Goal: Task Accomplishment & Management: Complete application form

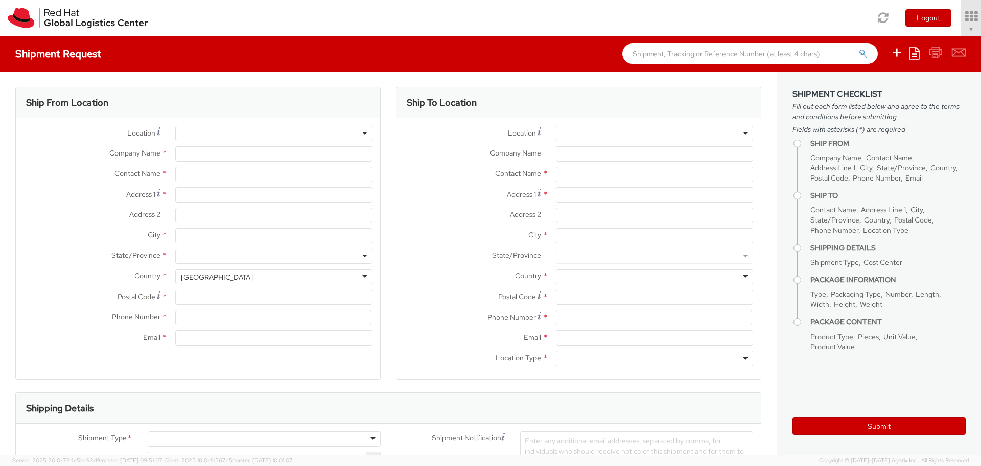
select select "809"
select select
type input "Red Hat, Inc."
type input "Aly Ellard"
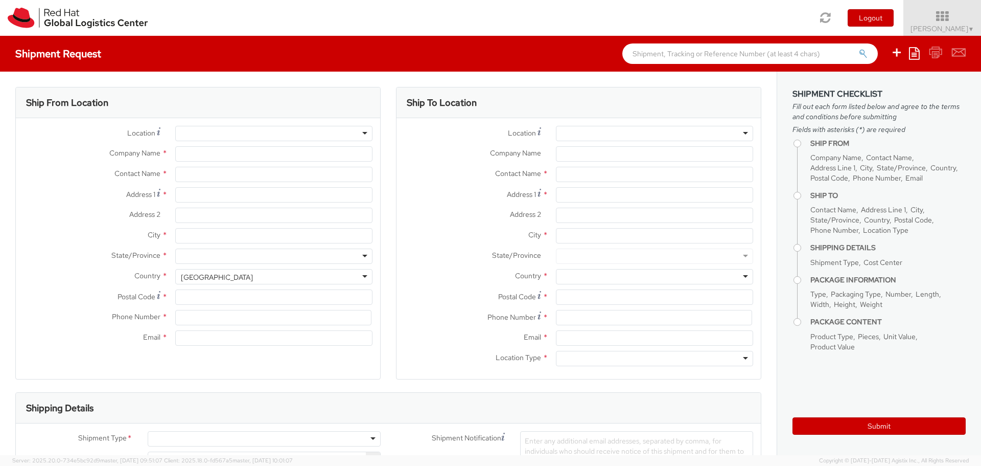
type input "100 East Davie Street"
type input "RALEIGH"
type input "27601"
type input "19198908664"
type input "arowe@redhat.com"
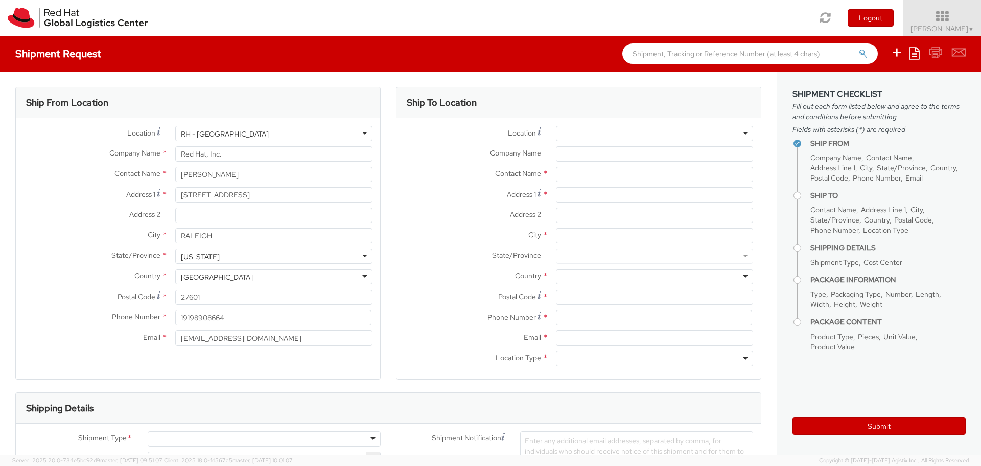
click at [284, 134] on div "RH - Raleigh" at bounding box center [273, 133] width 197 height 15
click at [317, 44] on div "Shipment Request Save as template Create from template" at bounding box center [490, 54] width 981 height 36
click at [256, 173] on input "Aly Ellard" at bounding box center [273, 174] width 197 height 15
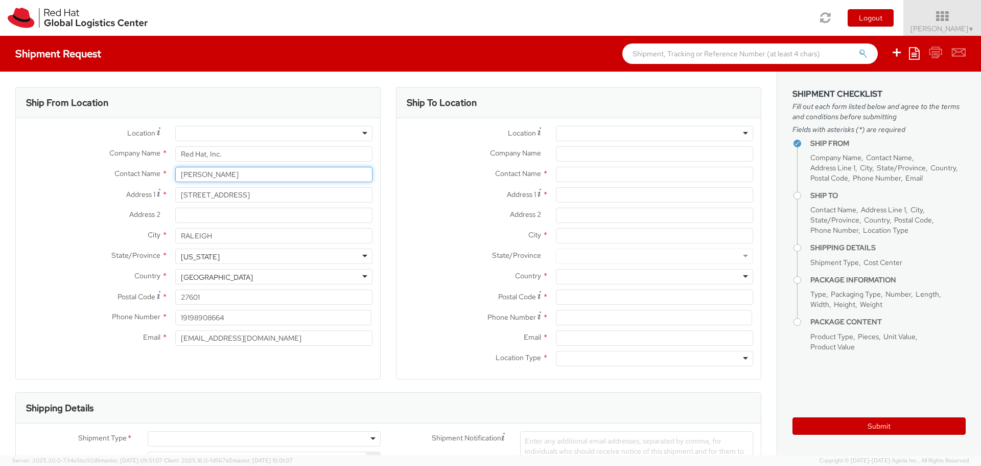
click at [253, 174] on input "Aly Ellard" at bounding box center [273, 174] width 197 height 15
click at [253, 175] on input "Aly Ellard" at bounding box center [273, 174] width 197 height 15
paste input "Yasir Imam"
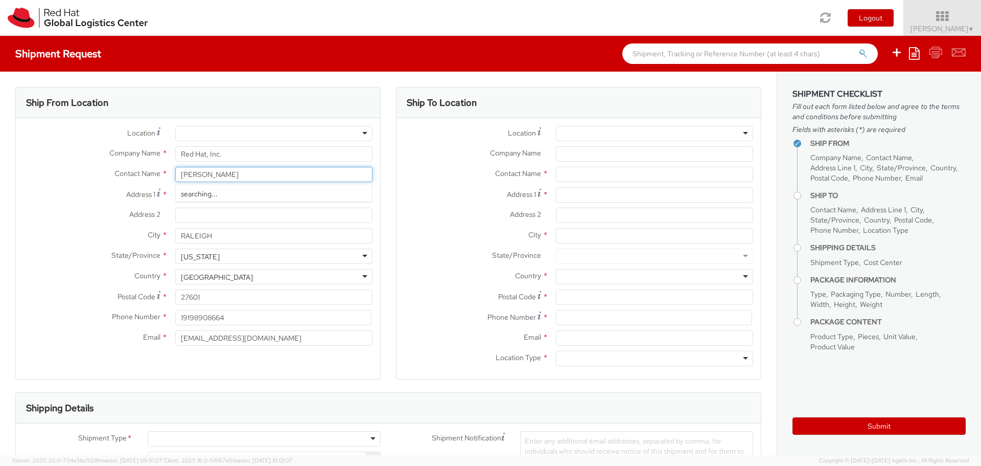
type input "Yasir Imam"
click at [269, 189] on input "100 East Davie Street" at bounding box center [273, 194] width 197 height 15
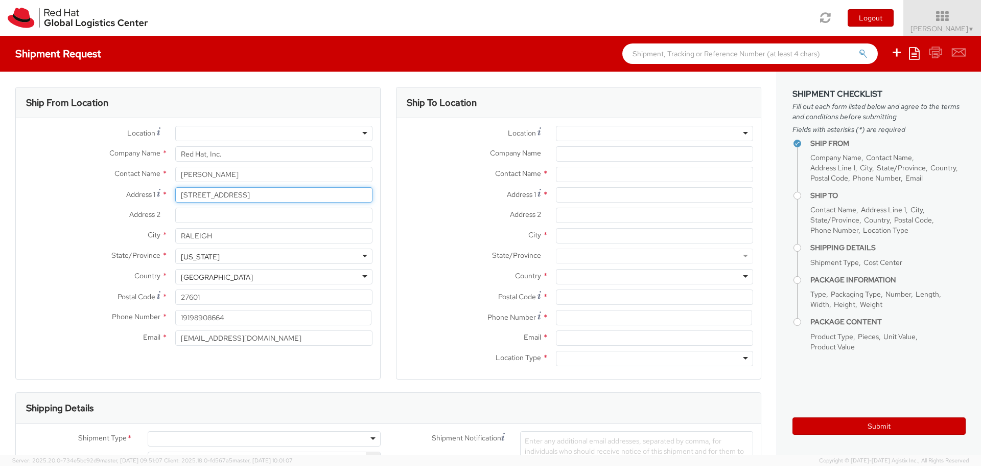
paste input "Stafford Cour"
type input "10 Stafford Court"
click at [237, 227] on div "Address 2 *" at bounding box center [198, 217] width 364 height 20
click at [237, 236] on input "RALEIGH" at bounding box center [273, 235] width 197 height 15
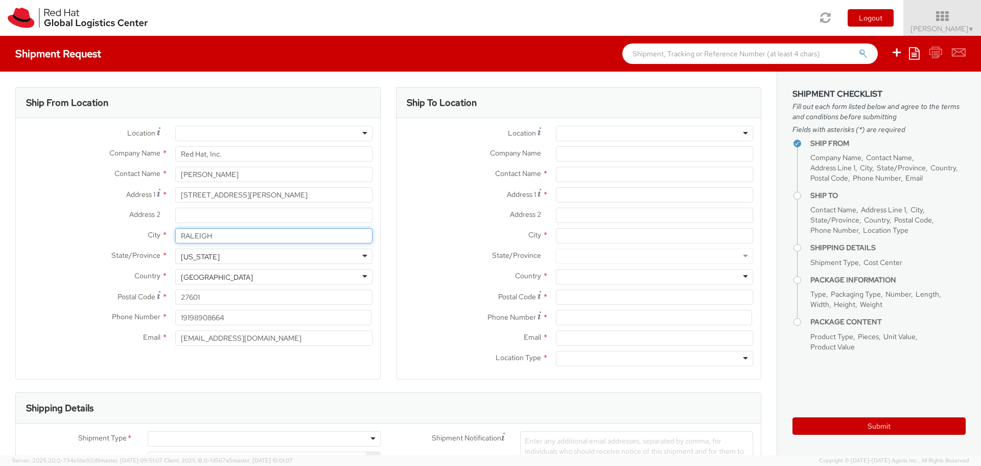
click at [237, 236] on input "RALEIGH" at bounding box center [273, 235] width 197 height 15
paste input "Sterling"
type input "Sterling"
click at [237, 261] on div "North Carolina" at bounding box center [273, 255] width 197 height 15
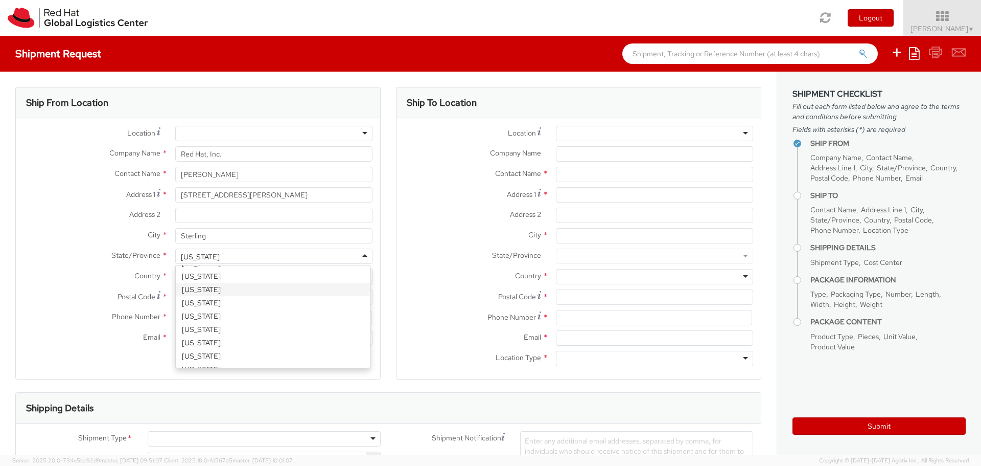
scroll to position [647, 0]
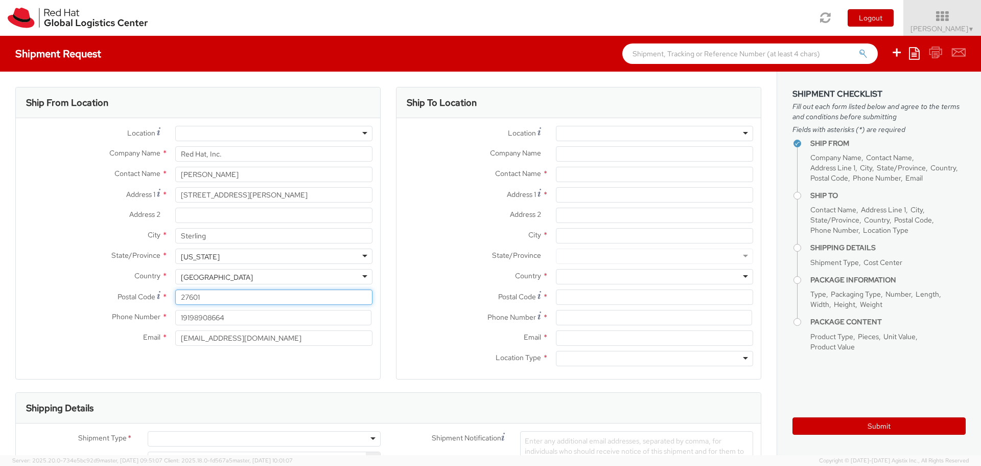
click at [240, 298] on input "27601" at bounding box center [273, 296] width 197 height 15
paste input "0165"
type input "20165"
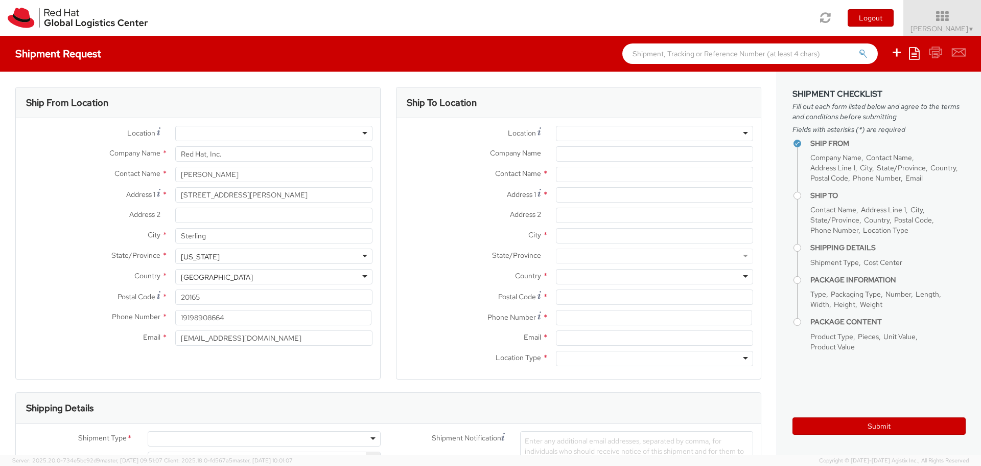
click at [288, 368] on div "Ship From Location Location * RH - Amsterdam - MSO RH - Amsterdam Data Center R…" at bounding box center [197, 233] width 365 height 292
click at [603, 138] on div at bounding box center [654, 133] width 197 height 15
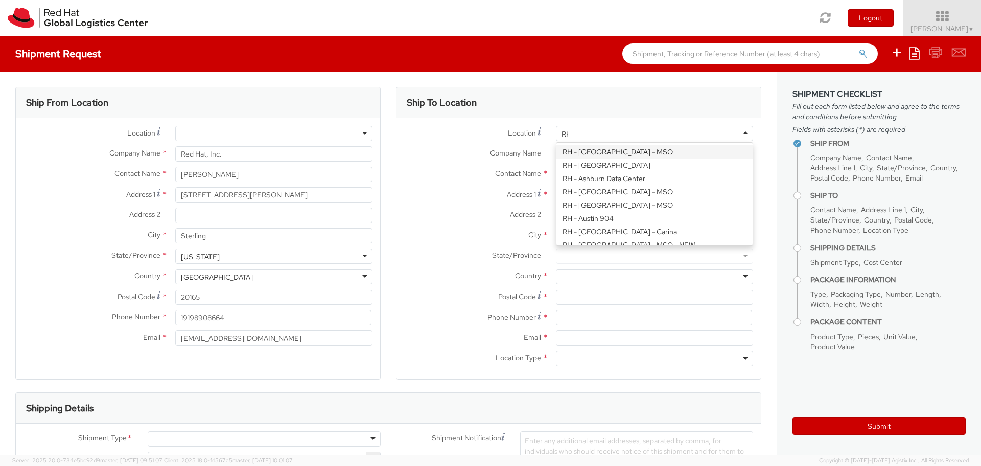
scroll to position [1101, 0]
type input "RH - Ral"
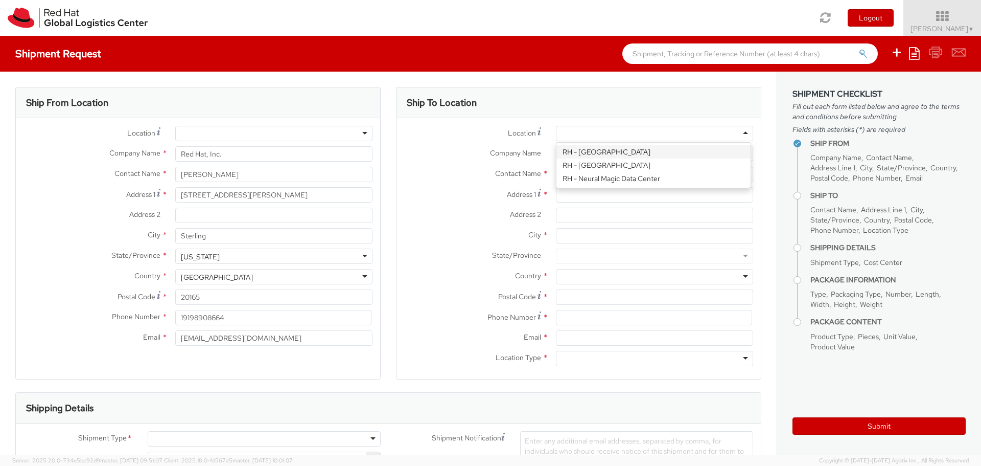
type input "Red Hat, Inc."
type input "100 East Davie Street"
type input "RALEIGH"
type input "27601"
type input "919-754-4950"
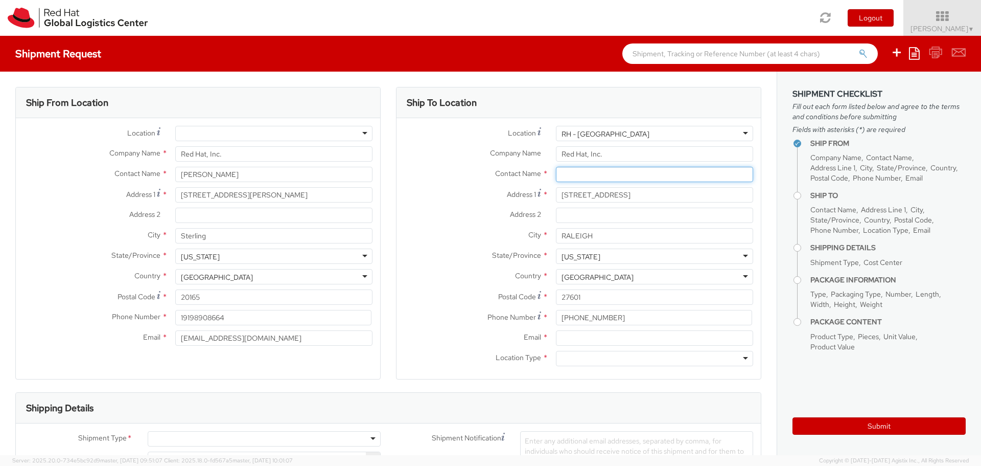
click at [574, 174] on input "text" at bounding box center [654, 174] width 197 height 15
paste input "ATTN: Red Hat IT - Endpoint Systems"
type input "ATTN: Red Hat IT - Endpoint Systems"
click at [483, 205] on div "Address 1 * 100 East Davie Street" at bounding box center [579, 197] width 364 height 20
click at [597, 331] on input "Email *" at bounding box center [654, 337] width 197 height 15
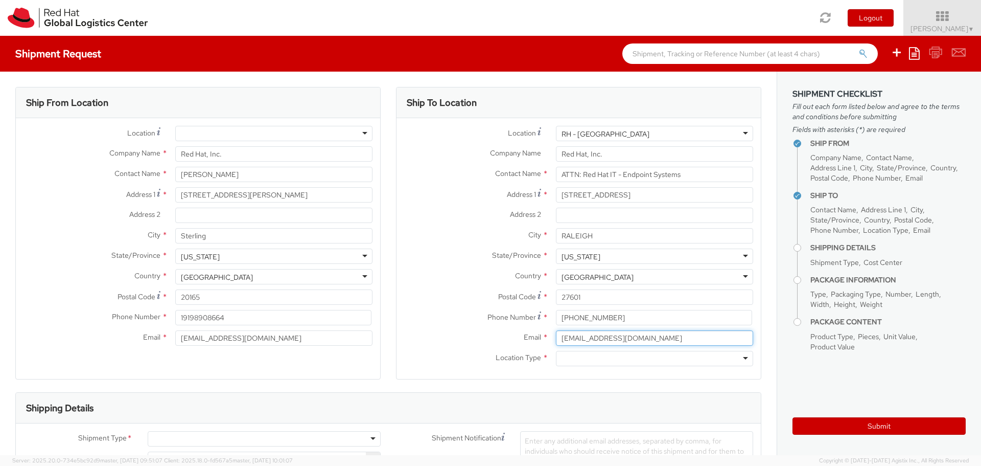
type input "arowe@redhat.com"
click at [613, 348] on div "Email * arowe@redhat.com" at bounding box center [579, 340] width 364 height 20
click at [611, 365] on div at bounding box center [654, 358] width 197 height 15
click at [610, 378] on div "Location * RH - Raleigh RH - Raleigh RH - Amsterdam - MSO RH - Amsterdam Data C…" at bounding box center [579, 248] width 364 height 261
click at [660, 239] on input "RALEIGH" at bounding box center [654, 235] width 197 height 15
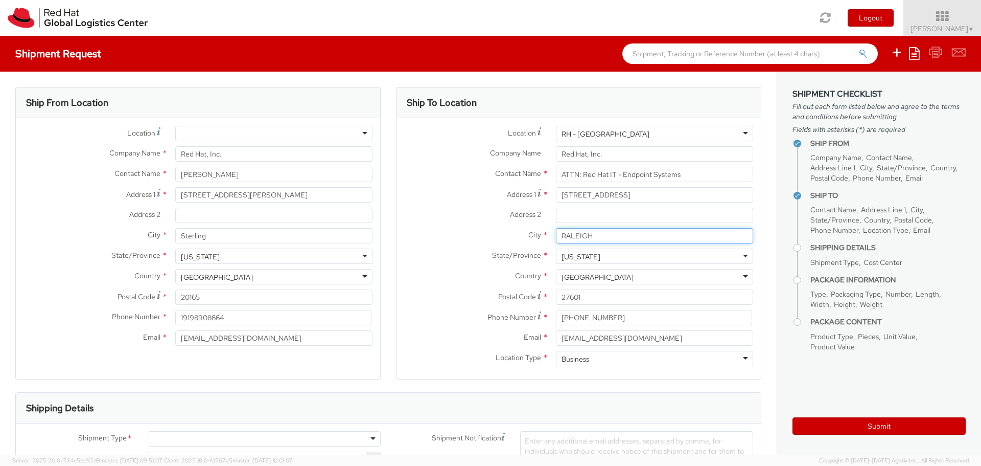
click at [660, 239] on input "RALEIGH" at bounding box center [654, 235] width 197 height 15
type input "R"
type input "Raleigh"
click at [759, 210] on div "Ship To Location Location * RH - Amsterdam - MSO RH - Amsterdam Data Center RH …" at bounding box center [578, 239] width 381 height 305
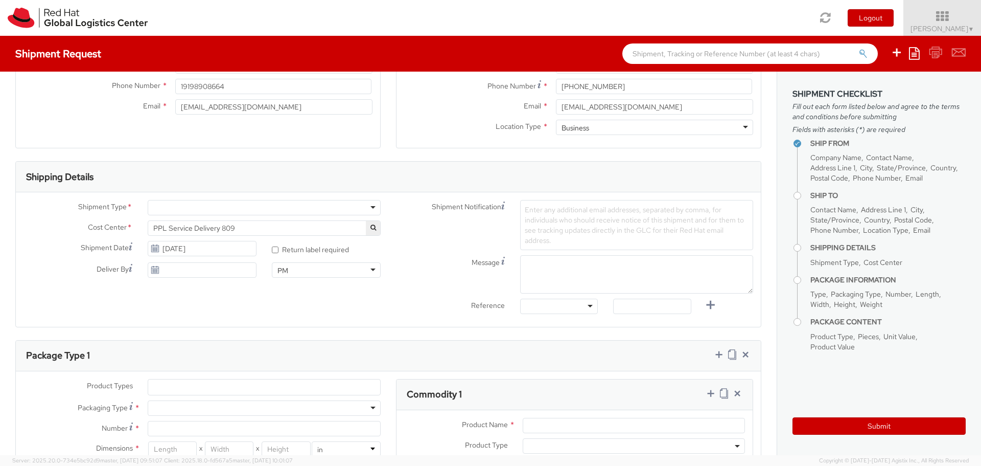
scroll to position [246, 0]
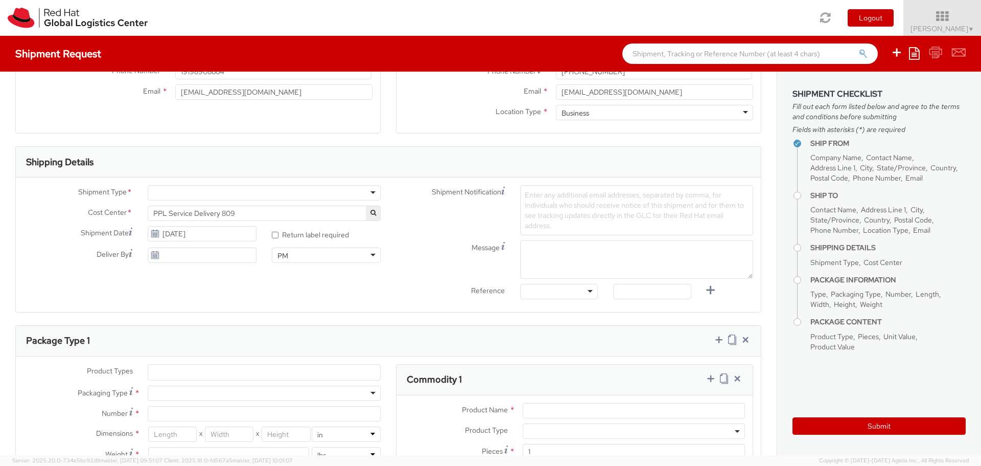
click at [231, 197] on div at bounding box center [264, 192] width 233 height 15
click at [221, 211] on span "PPL Service Delivery 809" at bounding box center [264, 213] width 222 height 9
click at [211, 232] on input "search" at bounding box center [262, 229] width 225 height 15
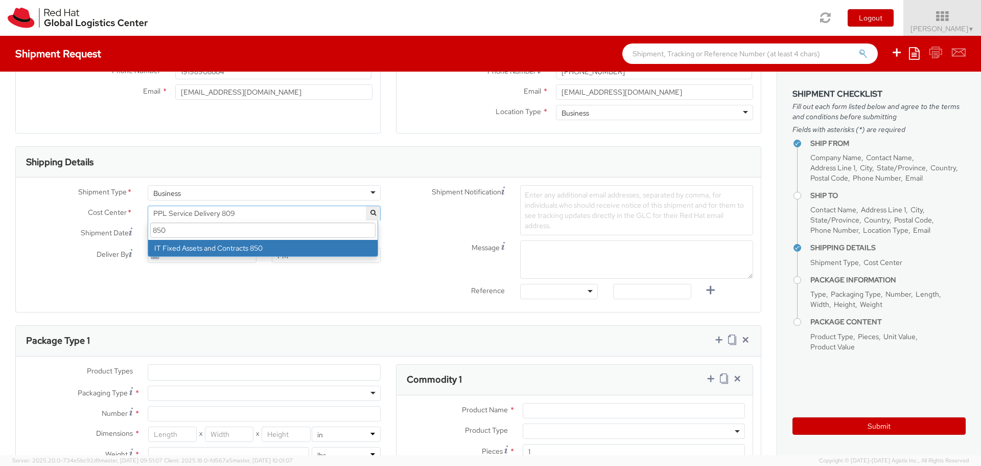
scroll to position [0, 0]
type input "850"
select select "850"
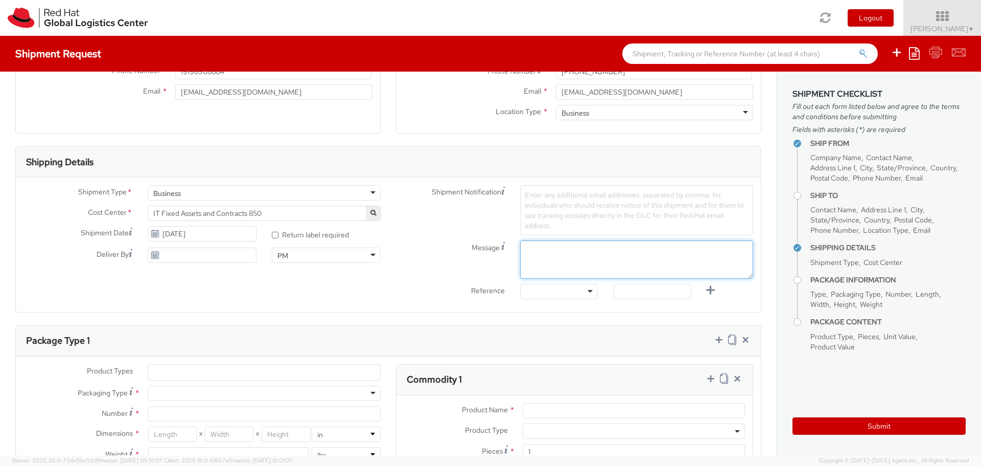
click at [564, 246] on textarea "Message" at bounding box center [636, 259] width 233 height 38
paste textarea "Requesting QR Code for Former Associate [Name] to return laptop. Please send th…"
drag, startPoint x: 667, startPoint y: 261, endPoint x: 548, endPoint y: 270, distance: 119.5
click at [548, 270] on textarea "Requesting QR Code for Former Associate [Name] to return laptop. Please send th…" at bounding box center [636, 259] width 233 height 38
click at [680, 249] on textarea "Requesting QR Code for Former Associate [Name] to return laptop. Please send th…" at bounding box center [636, 259] width 233 height 38
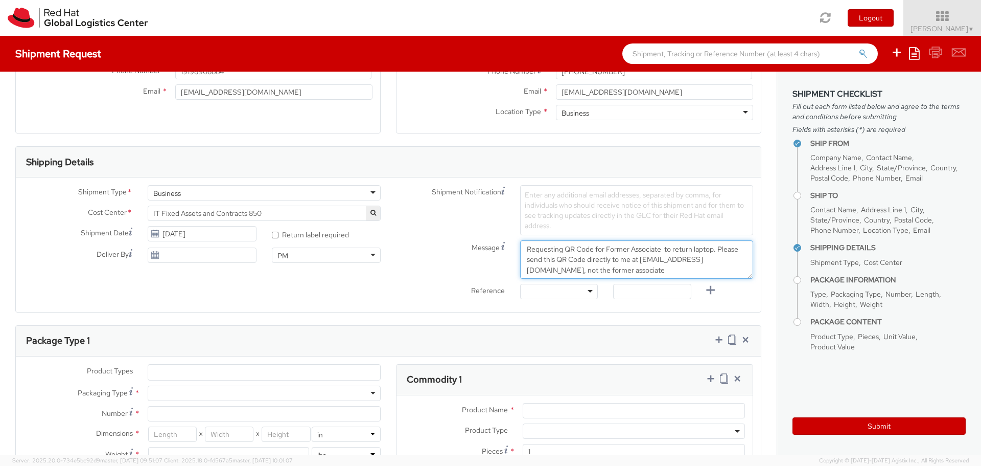
paste textarea "Yasir Imam"
type textarea "Requesting QR Code for Former Associate Yasir Imam to return laptop. Please sen…"
click at [760, 260] on div "Ship From Location Location * RH - Amsterdam - MSO RH - Amsterdam Data Center R…" at bounding box center [388, 279] width 777 height 907
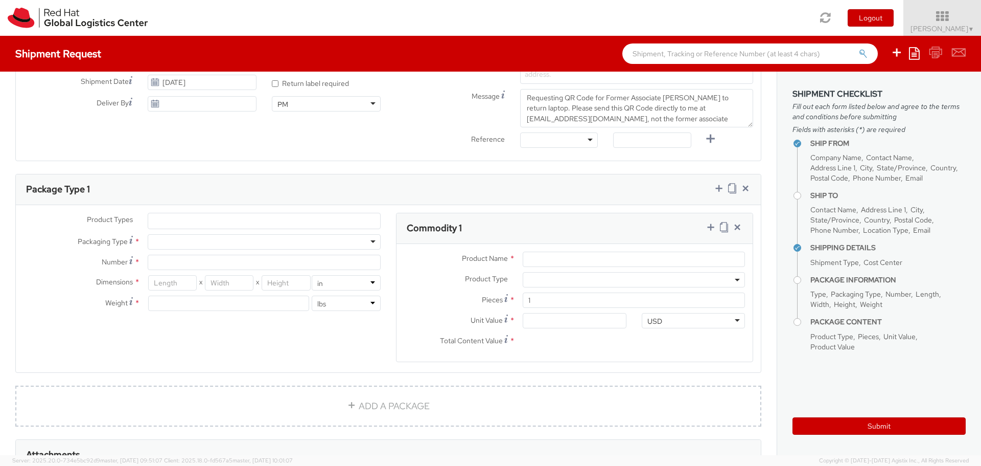
scroll to position [410, 0]
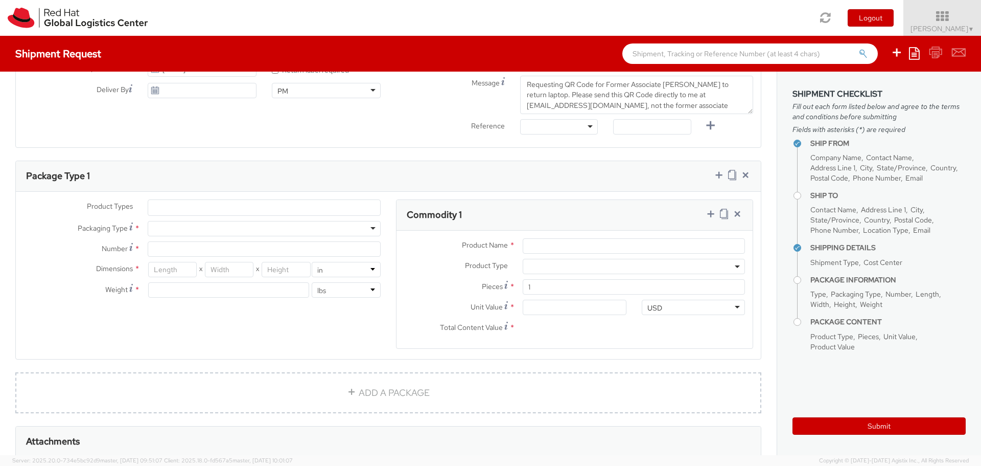
click at [217, 207] on ul at bounding box center [264, 207] width 232 height 15
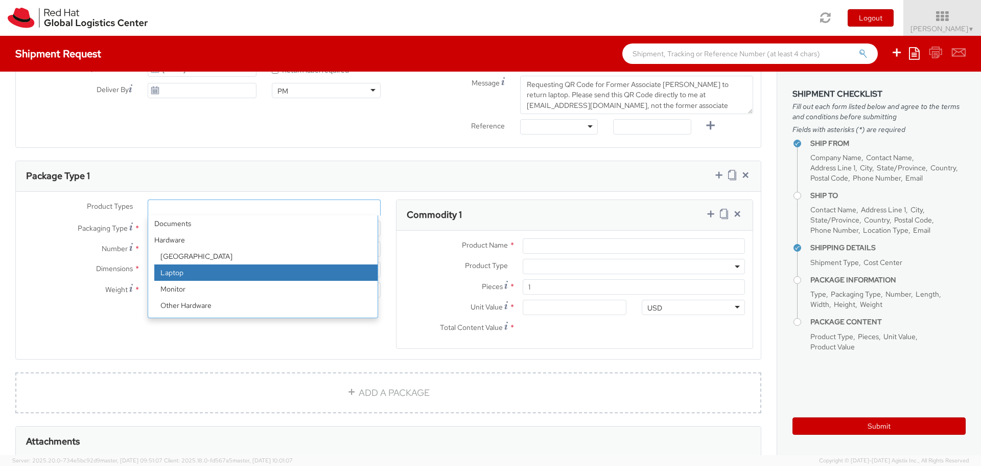
select select "LAPTOP"
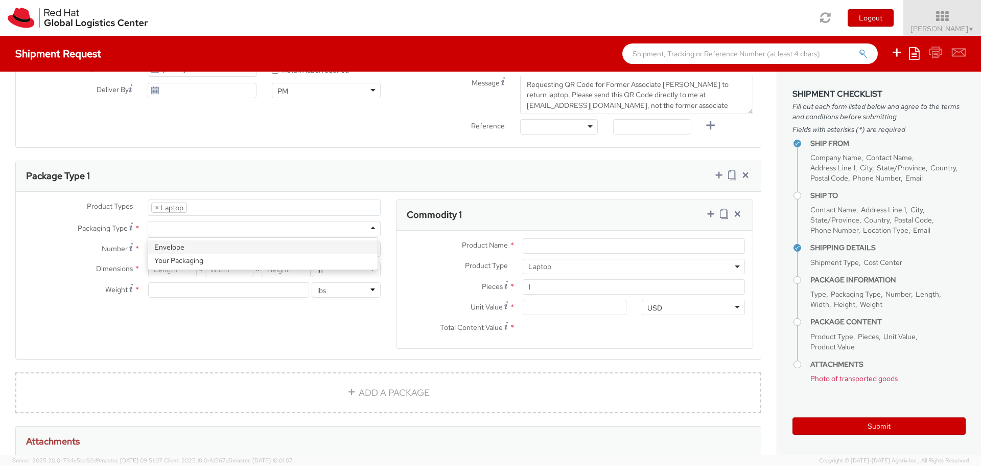
click at [223, 222] on div at bounding box center [264, 228] width 233 height 15
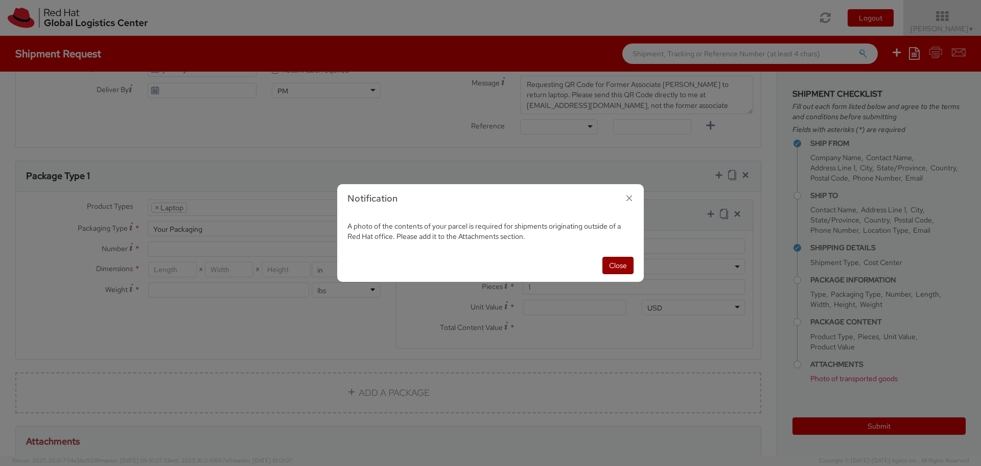
click at [614, 258] on button "Close" at bounding box center [618, 265] width 31 height 17
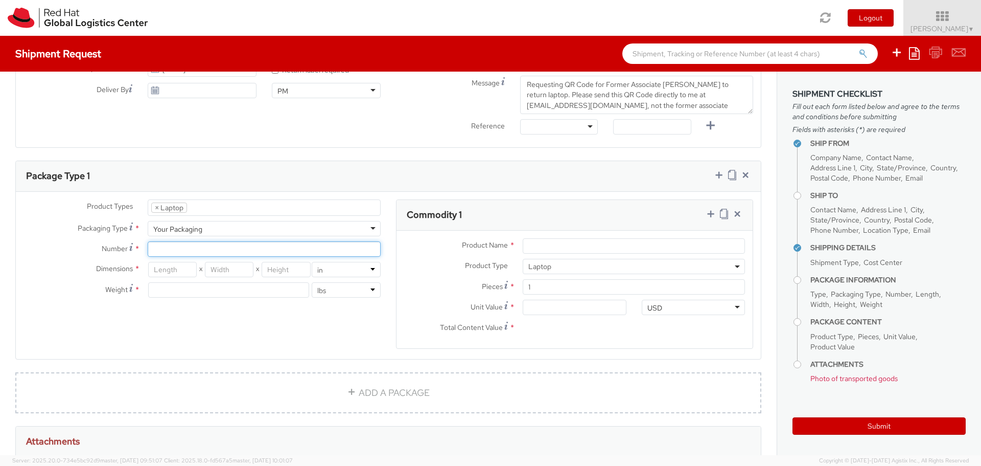
click at [246, 251] on input "Number *" at bounding box center [264, 248] width 233 height 15
type input "1"
click at [192, 263] on input "number" at bounding box center [172, 269] width 49 height 15
type input "18"
type input "12"
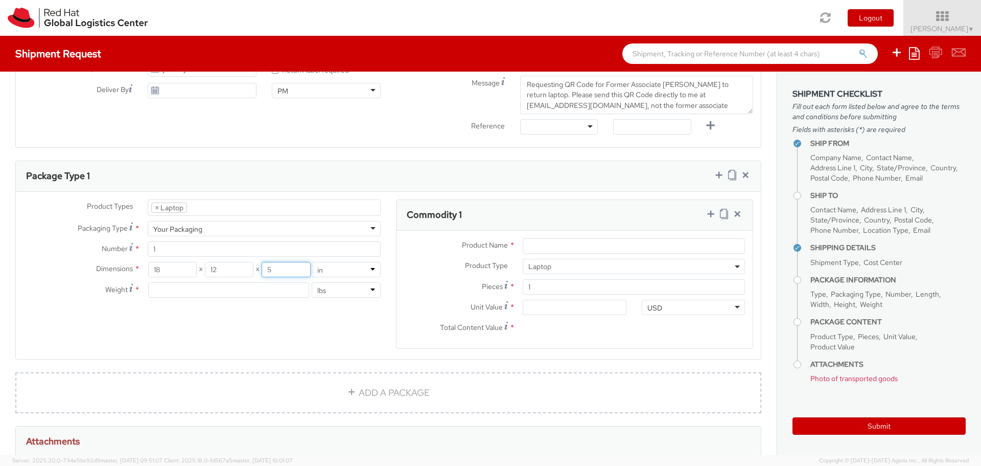
type input "5"
type input "8"
click at [219, 310] on div "Product Types * Documents Docking Station Laptop Monitor Other Hardware Server …" at bounding box center [388, 280] width 745 height 162
click at [591, 241] on input "Product Name *" at bounding box center [634, 245] width 222 height 15
type input "Laptop"
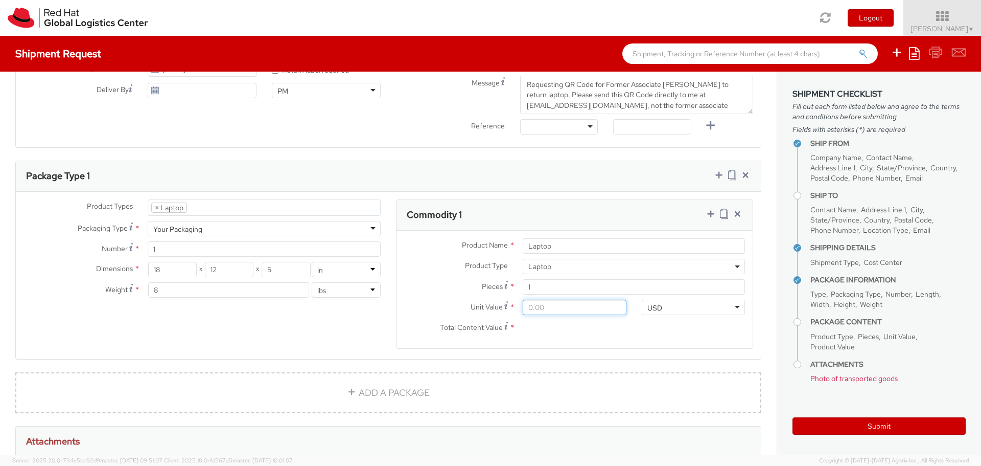
click at [575, 307] on input "Unit Value *" at bounding box center [574, 306] width 103 height 15
type input "7.00"
type input "70.00"
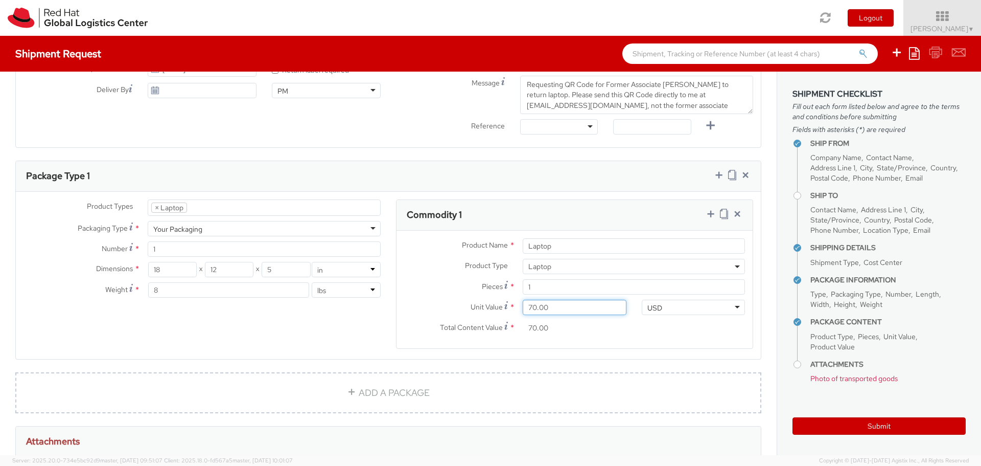
type input "700.00"
click at [767, 236] on div "Ship From Location Location * RH - Amsterdam - MSO RH - Amsterdam Data Center R…" at bounding box center [388, 164] width 777 height 1006
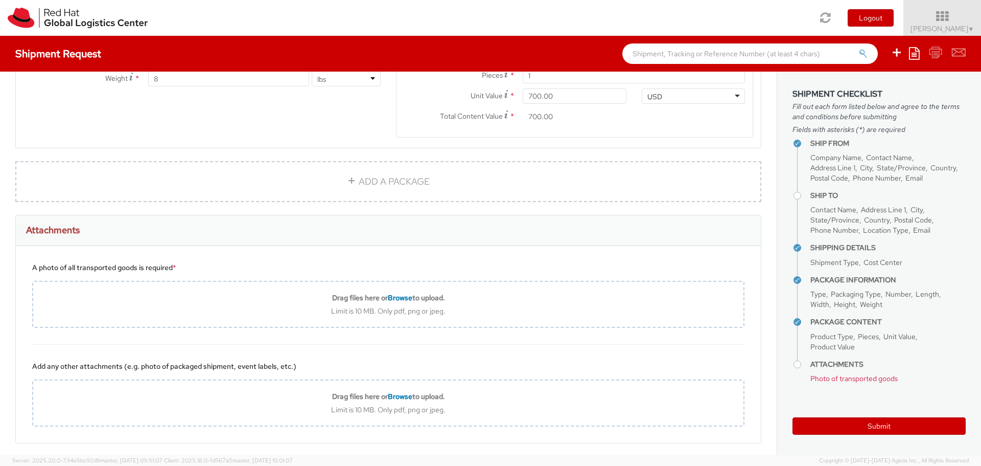
scroll to position [663, 0]
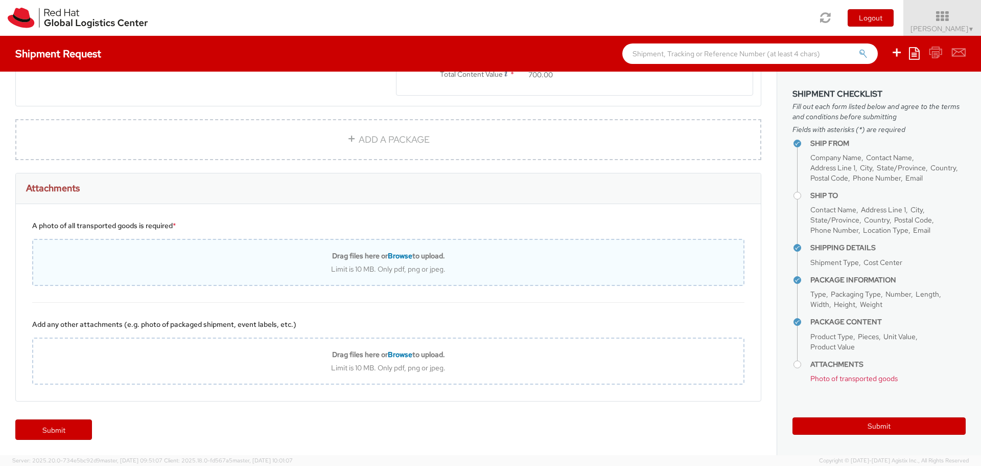
click at [393, 267] on div "Limit is 10 MB. Only pdf, png or jpeg." at bounding box center [388, 268] width 710 height 9
type input "C:\fakepath\Blank.png"
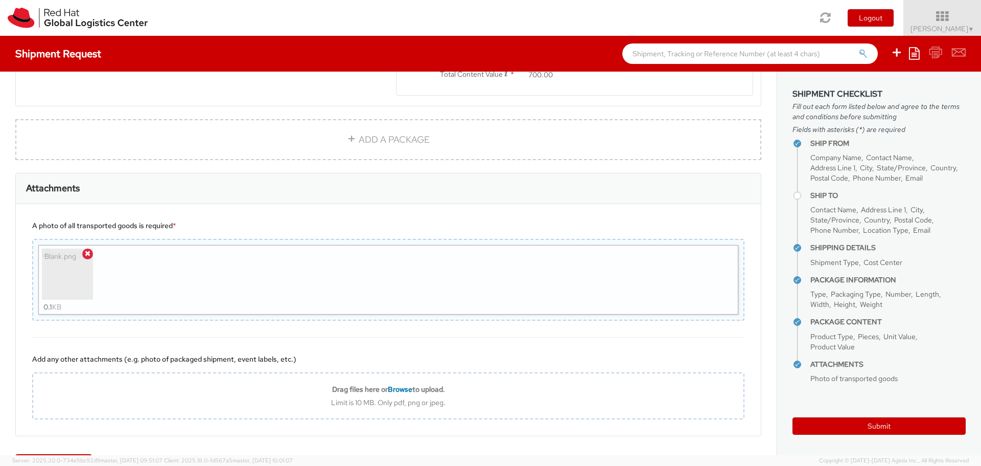
scroll to position [698, 0]
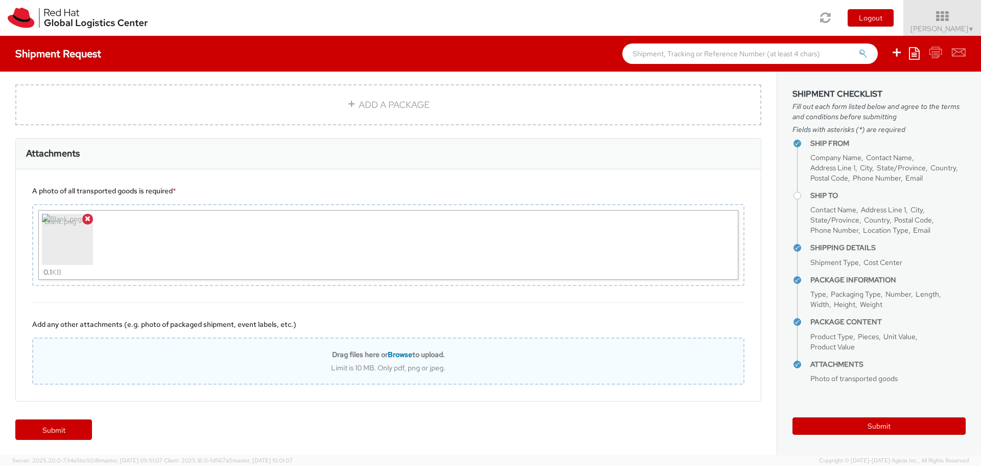
click at [373, 356] on b "Drag files here or Browse to upload." at bounding box center [388, 354] width 113 height 9
type input "C:\fakepath\Blank.png"
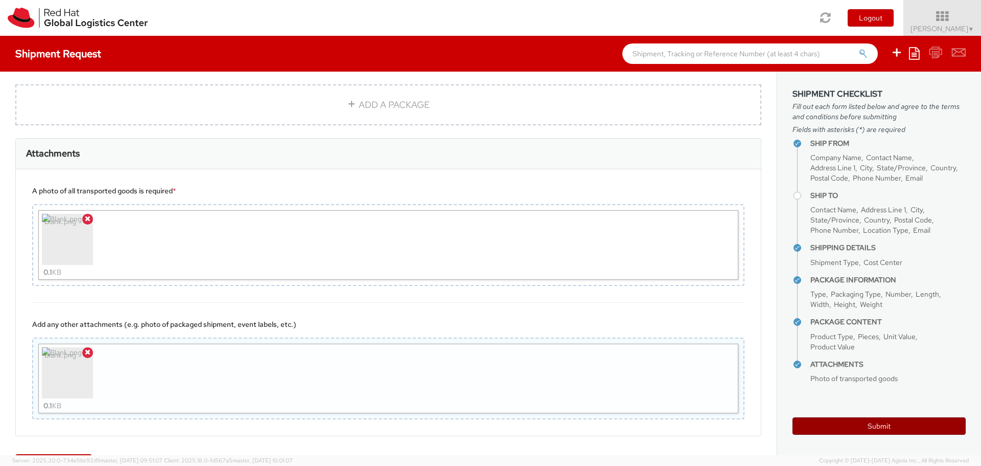
click at [914, 421] on button "Submit" at bounding box center [879, 425] width 173 height 17
click at [870, 425] on button "Submit" at bounding box center [879, 425] width 173 height 17
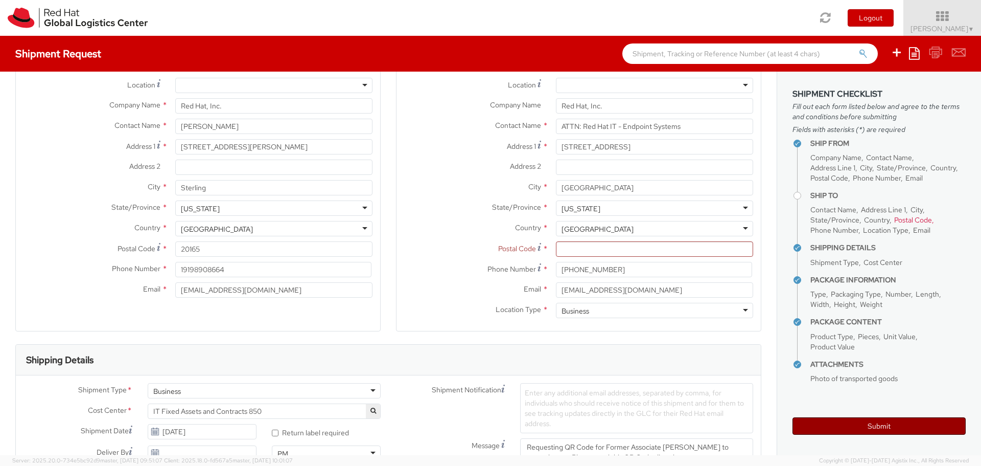
scroll to position [6, 0]
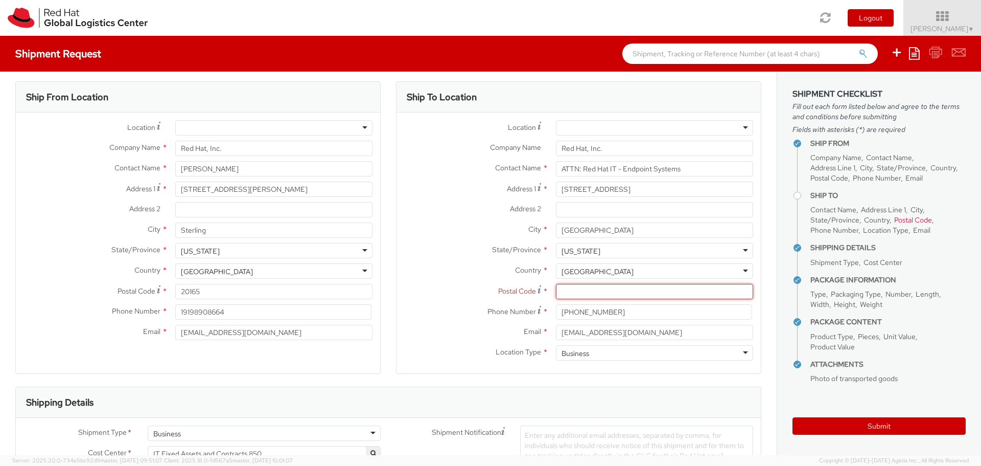
click at [665, 289] on input "Postal Code *" at bounding box center [654, 291] width 197 height 15
type input "27601"
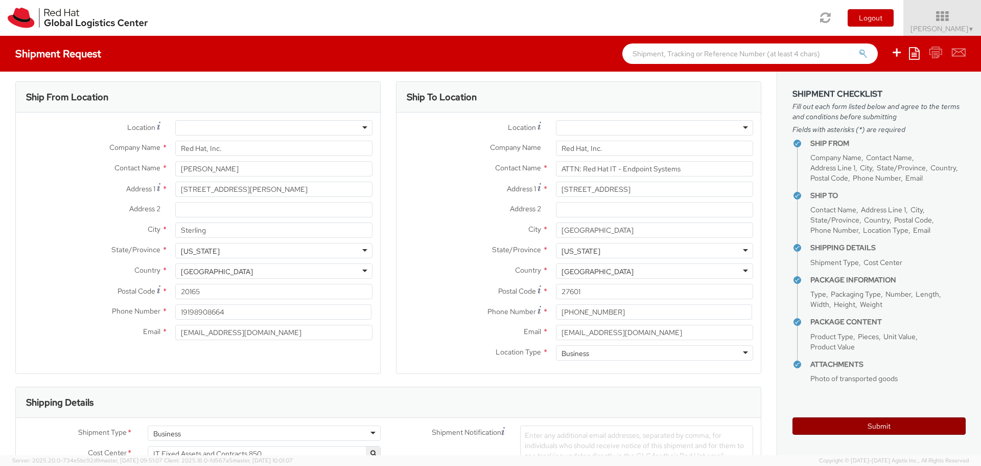
click at [906, 428] on button "Submit" at bounding box center [879, 425] width 173 height 17
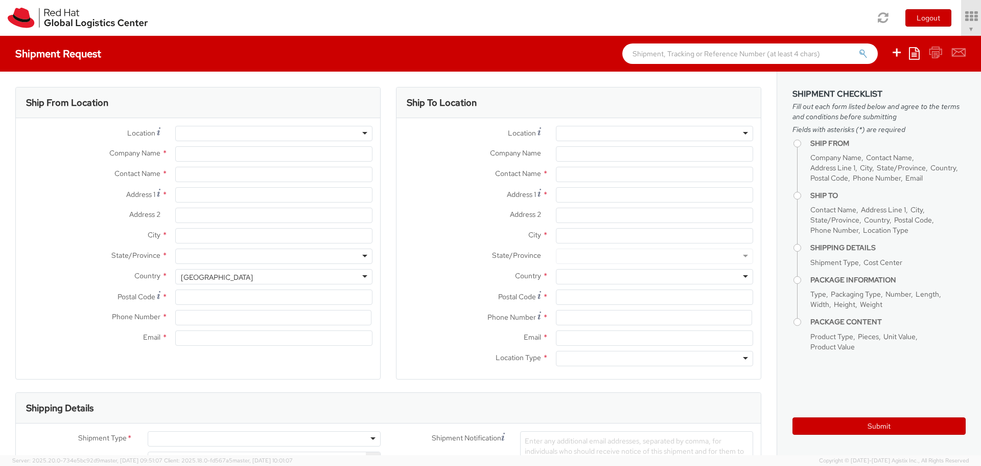
select select "809"
type input "Red Hat, Inc."
type input "Aly Ellard"
type input "100 East Davie Street"
type input "RALEIGH"
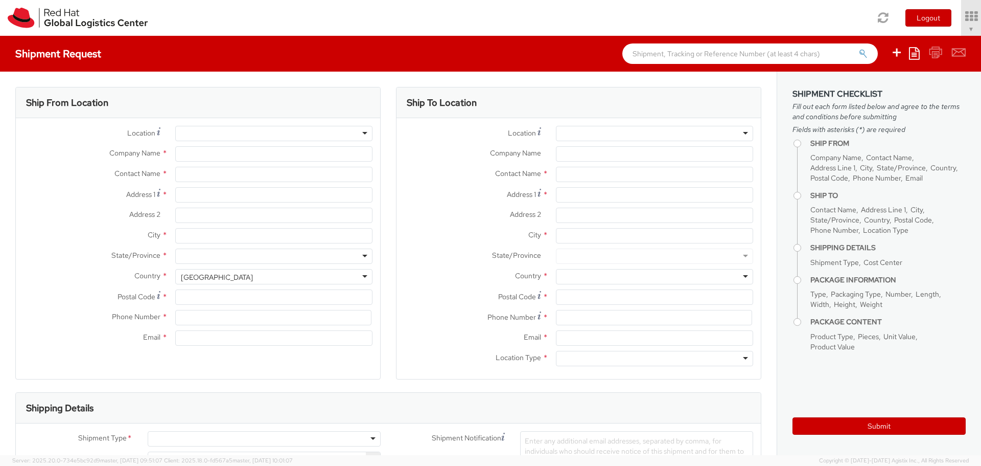
type input "27601"
type input "19198908664"
type input "arowe@redhat.com"
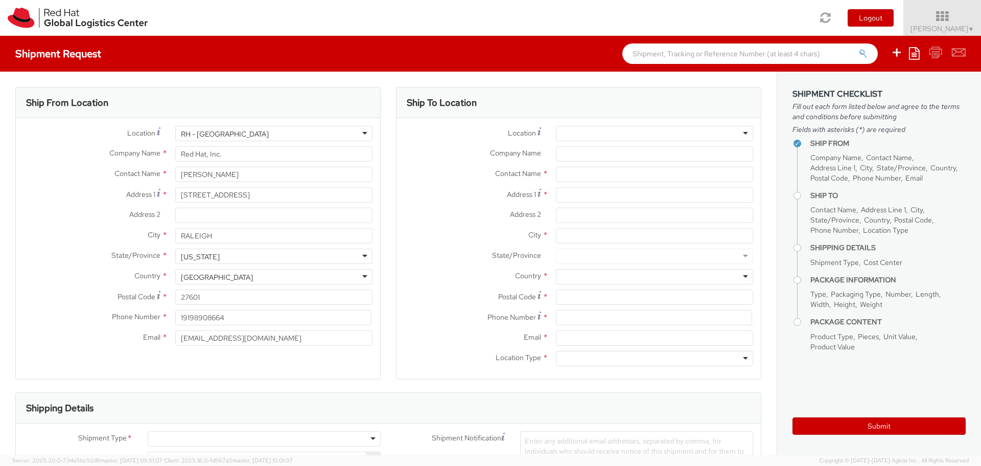
select select
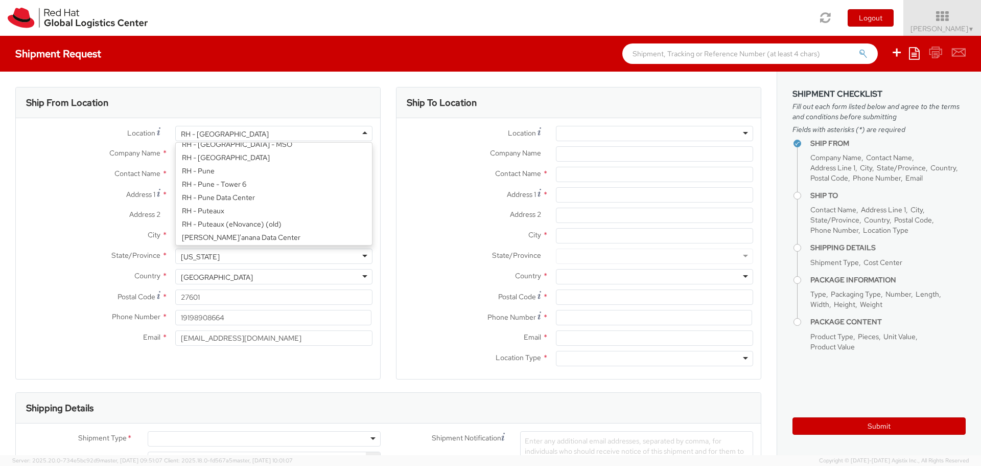
click at [244, 128] on div "RH - Raleigh" at bounding box center [273, 133] width 197 height 15
click at [275, 93] on div "Ship From Location" at bounding box center [198, 102] width 364 height 31
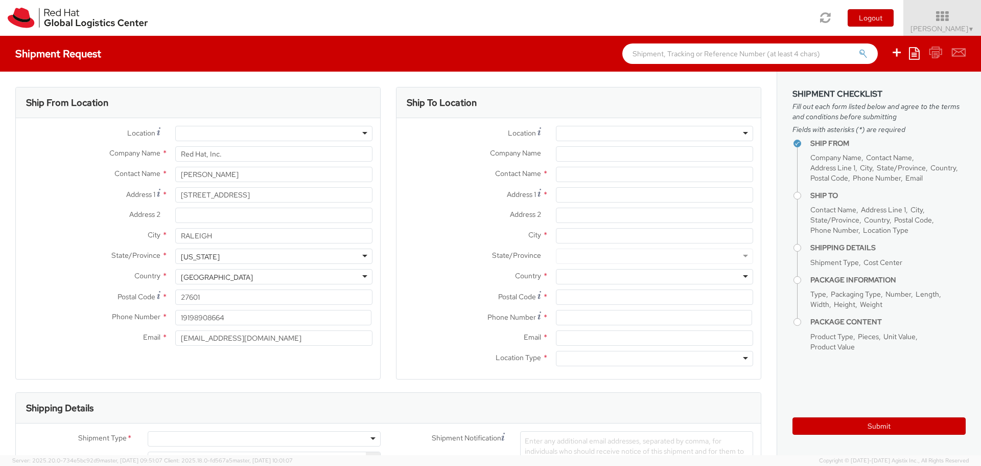
click at [222, 184] on div "Contact Name * Aly Ellard" at bounding box center [198, 177] width 364 height 20
click at [223, 172] on input "Aly Ellard" at bounding box center [273, 174] width 197 height 15
paste input "Dustin Nguyen"
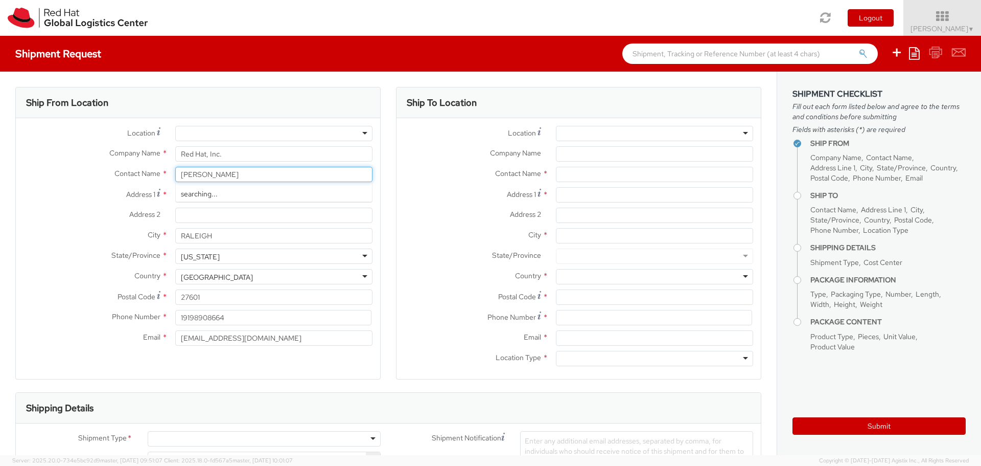
type input "Dustin Nguyen"
click at [324, 62] on div "Shipment Request Save as template Create from template" at bounding box center [490, 54] width 981 height 36
click at [248, 196] on input "100 East Davie Street" at bounding box center [273, 194] width 197 height 15
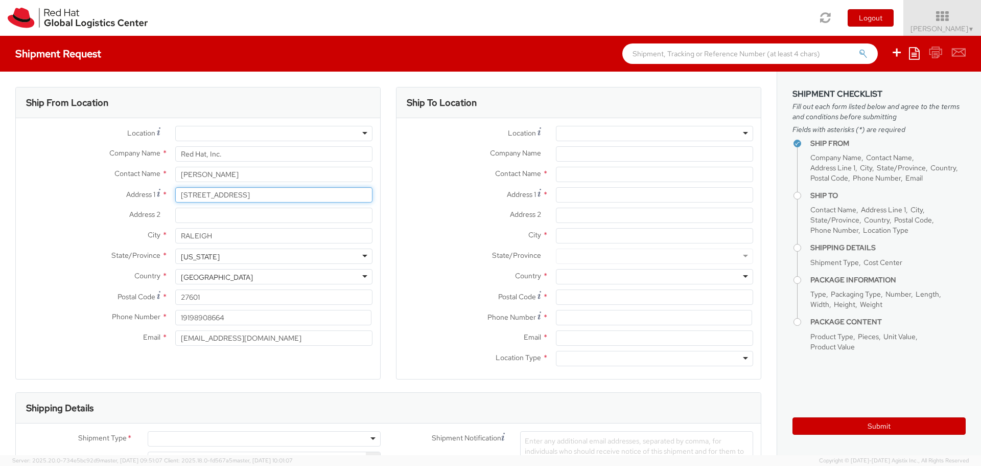
paste input "3004 Bow Hunter C"
type input "13004 Bow Hunter Ct"
click at [373, 27] on div "Toggle navigation Logout Aly Ellard ▼ Home Shipment Request My Shipments My Tem…" at bounding box center [490, 18] width 981 height 36
click at [239, 236] on input "RALEIGH" at bounding box center [273, 235] width 197 height 15
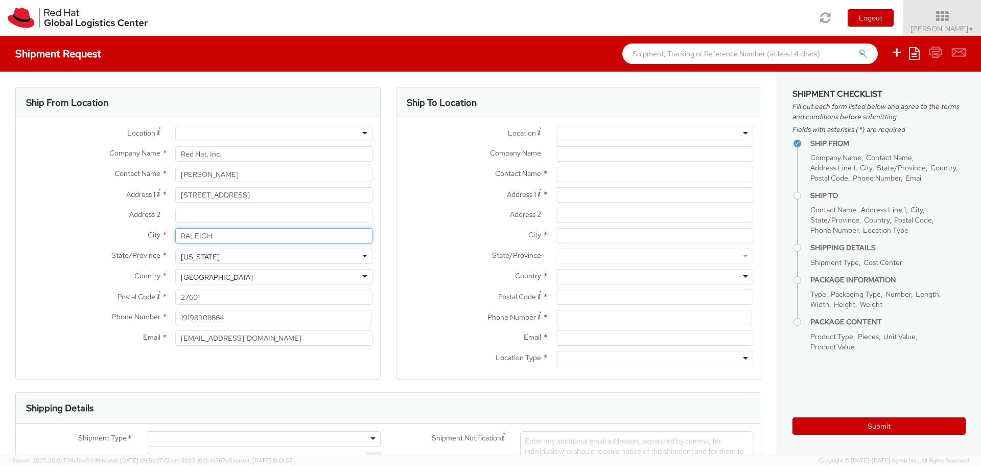
paste input "Manassas"
type input "Manassas"
click at [250, 262] on div "North Carolina" at bounding box center [273, 255] width 197 height 15
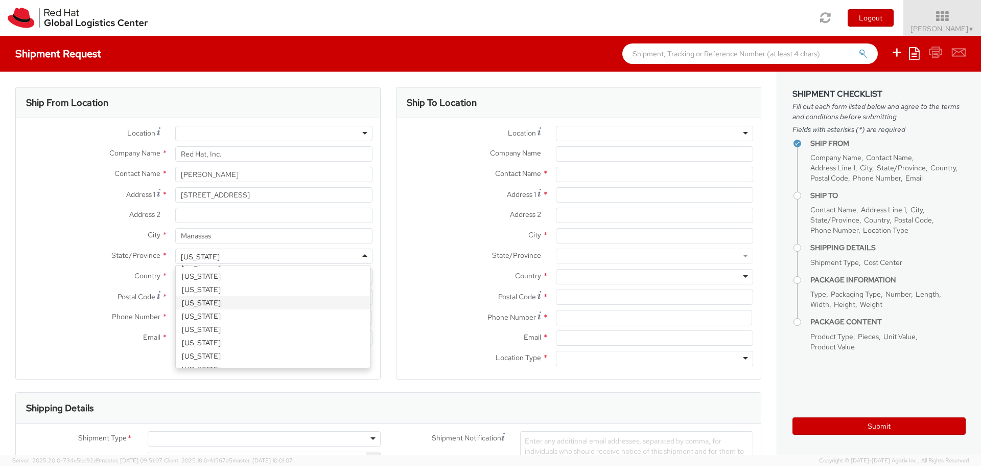
scroll to position [647, 0]
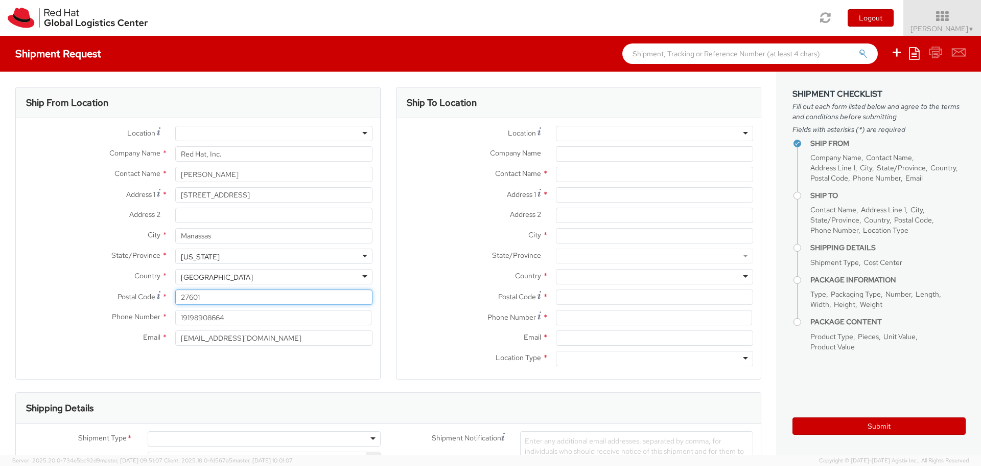
click at [211, 301] on input "27601" at bounding box center [273, 296] width 197 height 15
paste input "0112"
type input "20112"
click at [423, 294] on label "Postal Code *" at bounding box center [473, 296] width 152 height 14
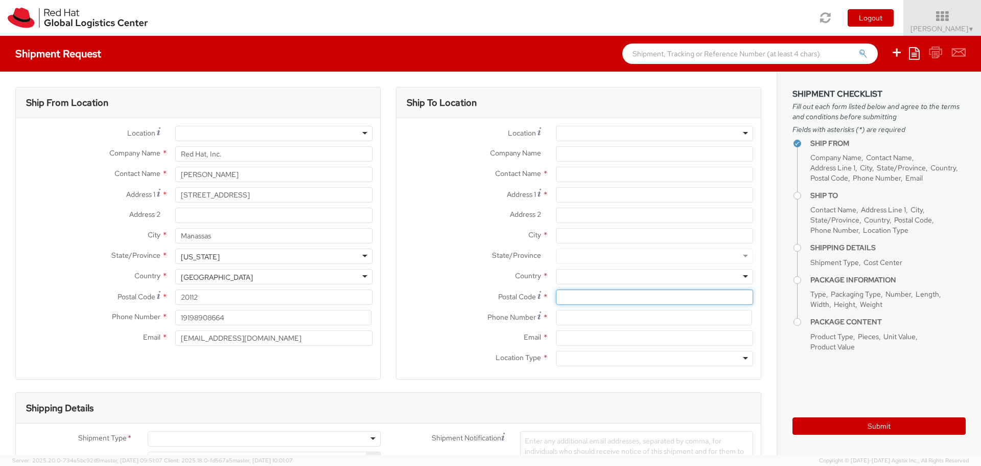
click at [556, 294] on input "Postal Code *" at bounding box center [654, 296] width 197 height 15
click at [582, 131] on div at bounding box center [654, 133] width 197 height 15
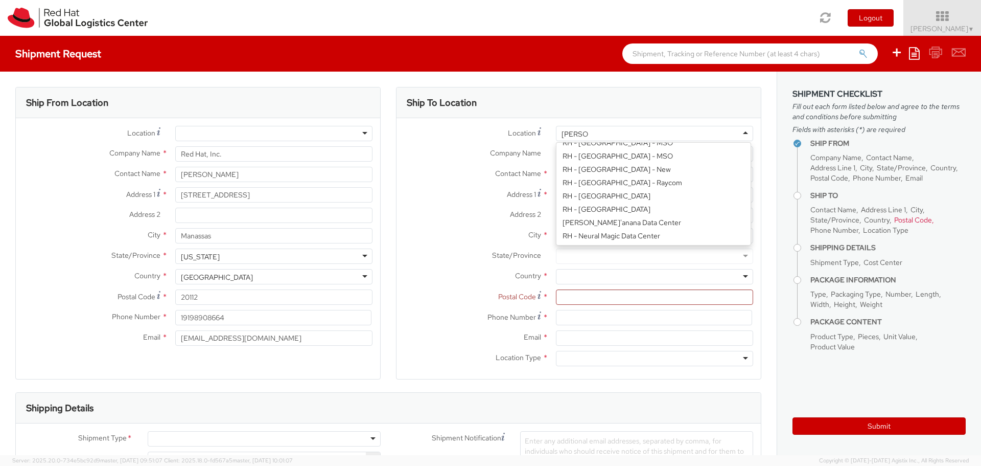
scroll to position [3, 0]
type input "RH - Ral"
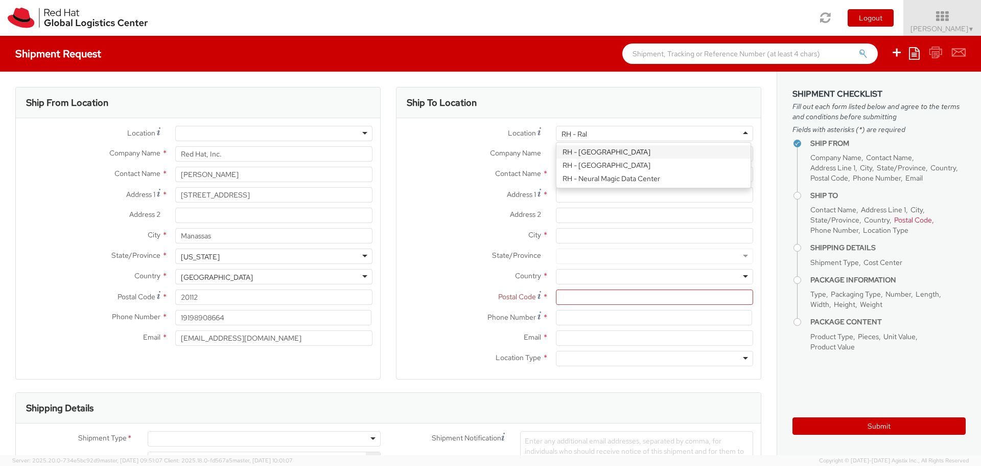
scroll to position [0, 0]
type input "Red Hat, Inc."
type input "100 East Davie Street"
type input "RALEIGH"
type input "27601"
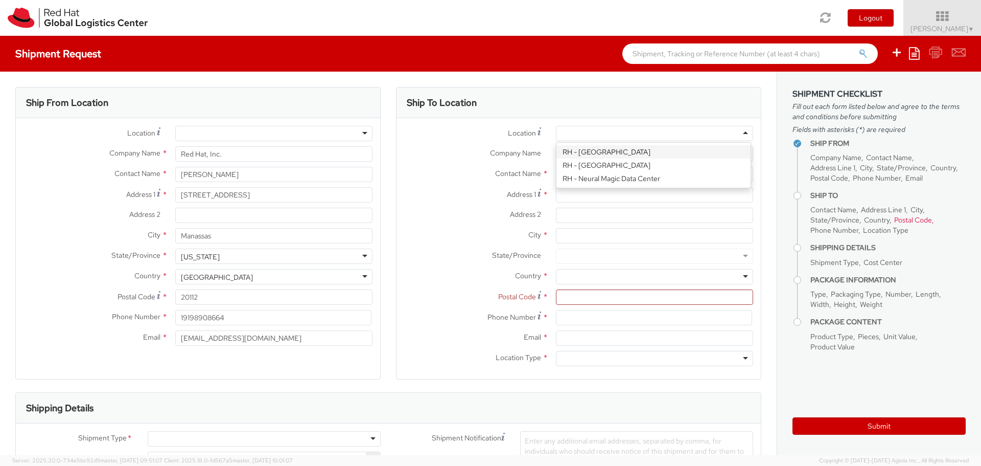
type input "919-754-4950"
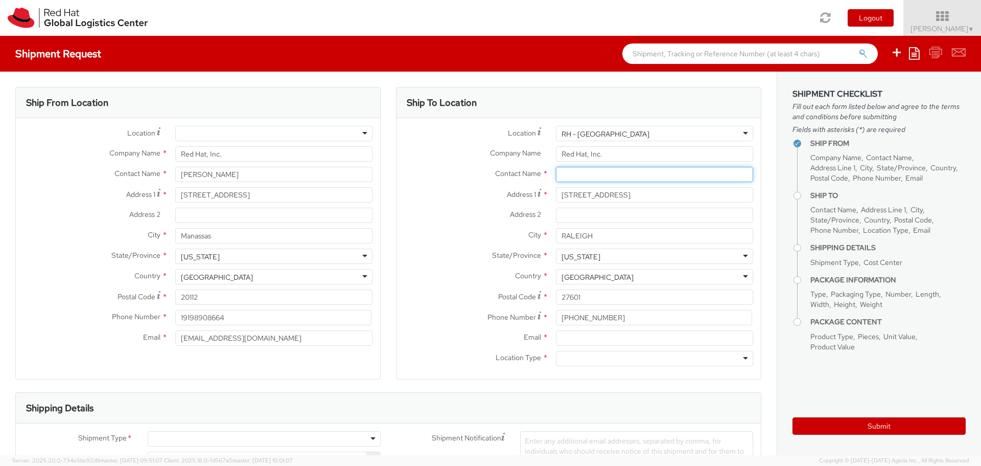
click at [593, 170] on input "text" at bounding box center [654, 174] width 197 height 15
paste input "ATTN: Red Hat IT - Endpoint Systems"
type input "ATTN: Red Hat IT - Endpoint Systems"
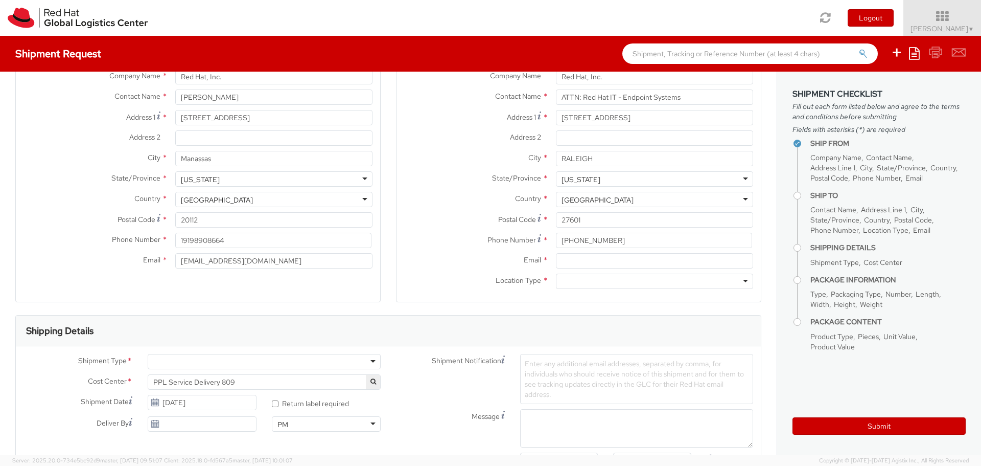
scroll to position [85, 0]
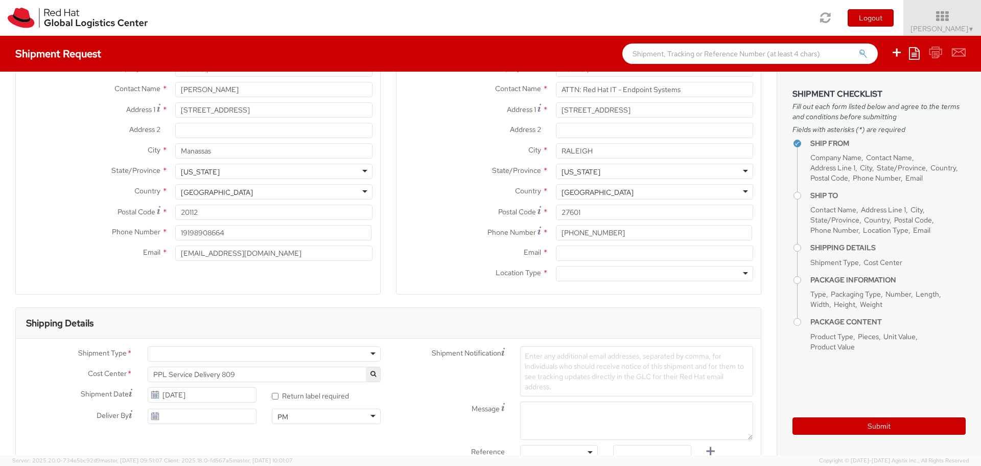
click at [608, 244] on div "Phone Number * 919-754-4950" at bounding box center [579, 235] width 364 height 20
click at [608, 250] on input "Email *" at bounding box center [654, 252] width 197 height 15
type input "arowe@redhat.com"
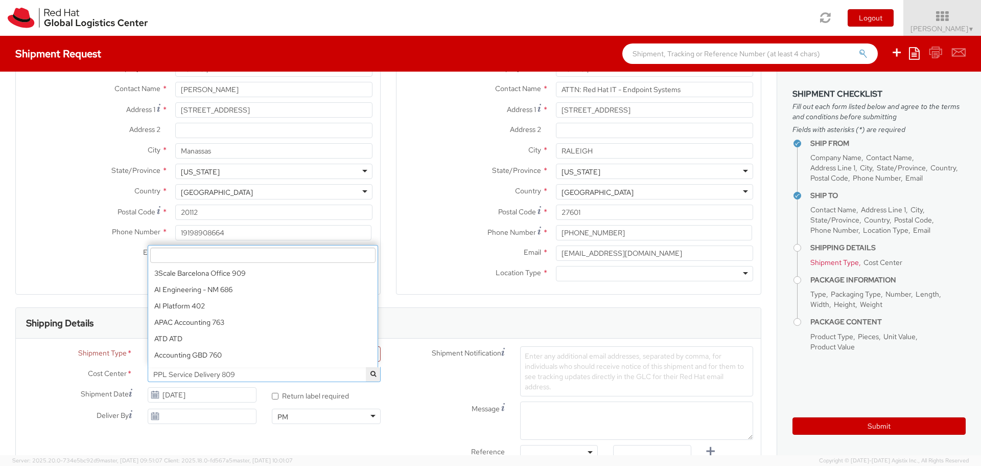
scroll to position [7883, 0]
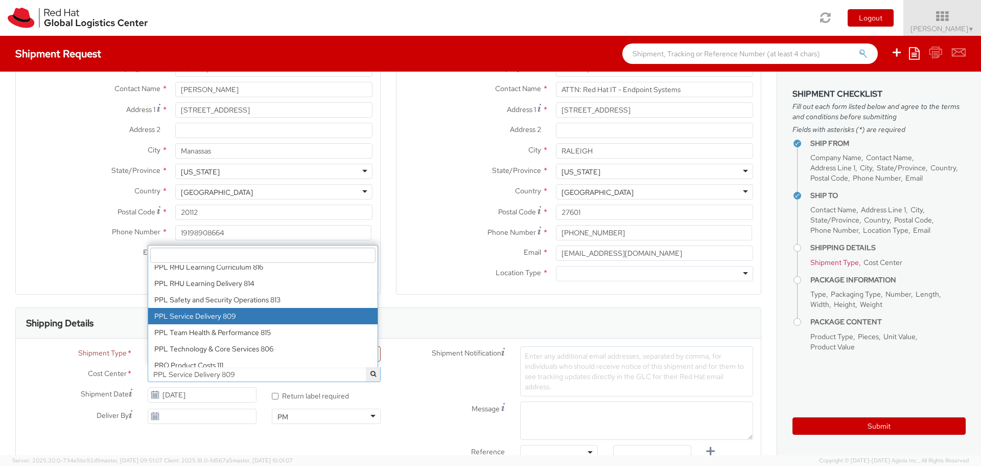
click at [474, 290] on div "Location * RH - Raleigh RH - Raleigh RH - Amsterdam - MSO RH - Amsterdam Data C…" at bounding box center [579, 163] width 364 height 261
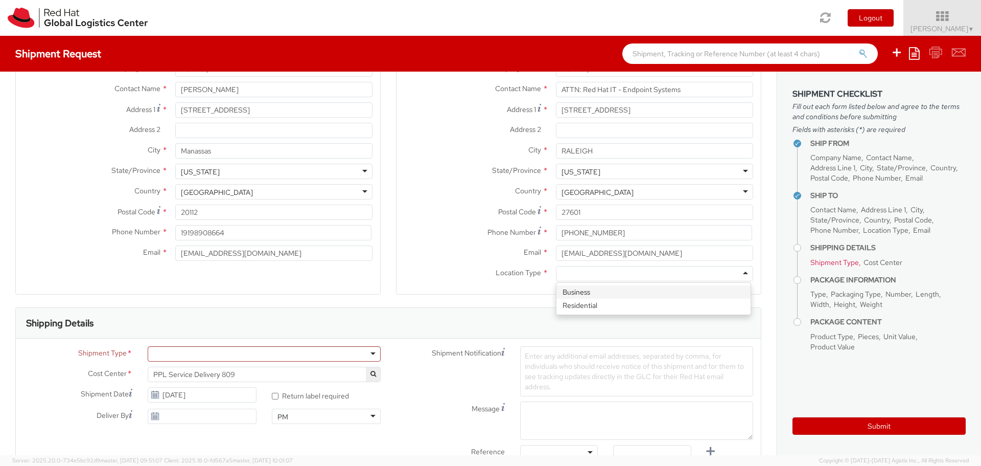
click at [599, 275] on div at bounding box center [654, 273] width 197 height 15
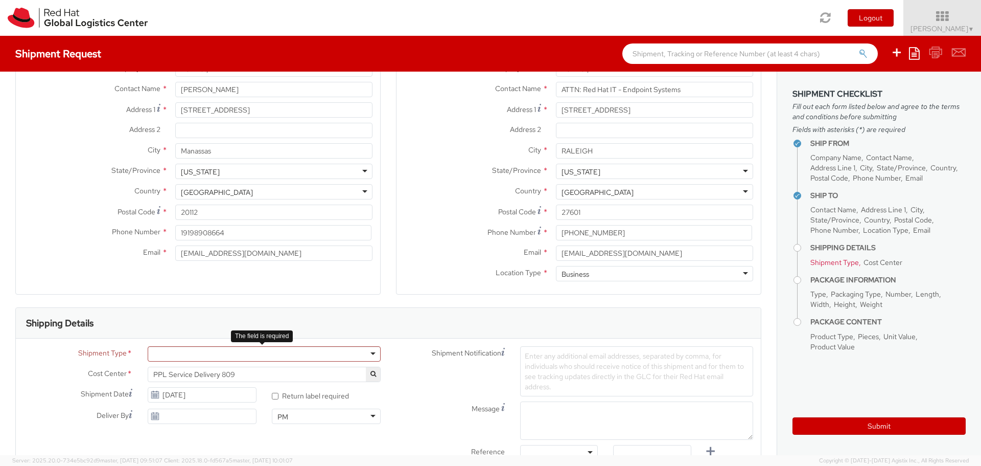
click at [240, 361] on div "Batch Business Personal" at bounding box center [264, 353] width 233 height 15
click at [242, 353] on div at bounding box center [264, 353] width 233 height 15
click at [244, 377] on span "PPL Service Delivery 809" at bounding box center [264, 373] width 222 height 9
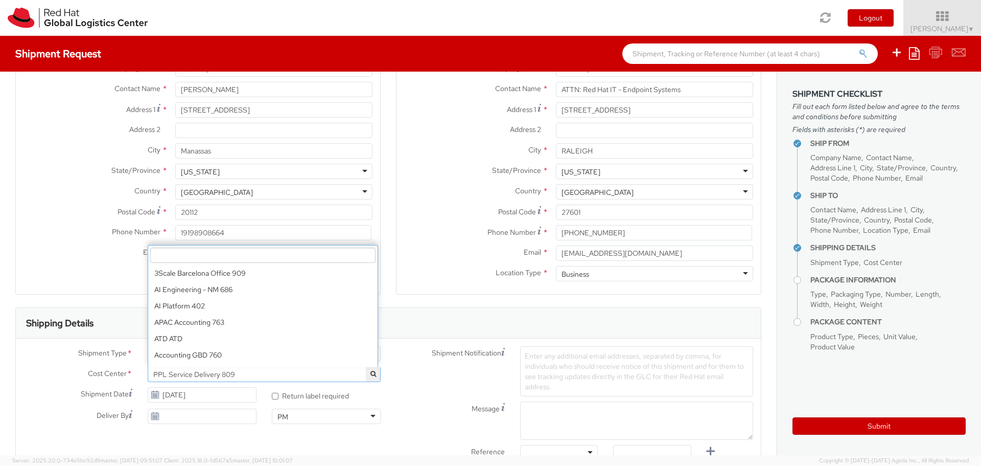
scroll to position [7899, 0]
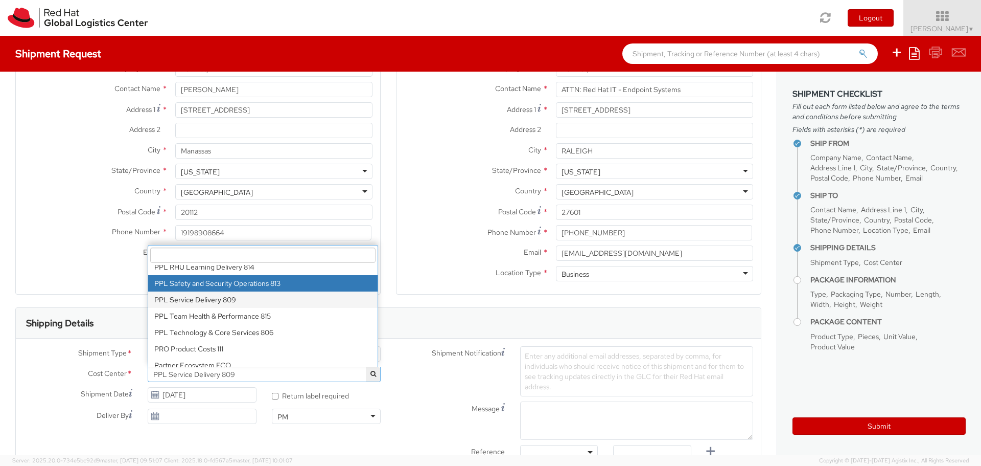
click at [260, 256] on input "search" at bounding box center [262, 254] width 225 height 15
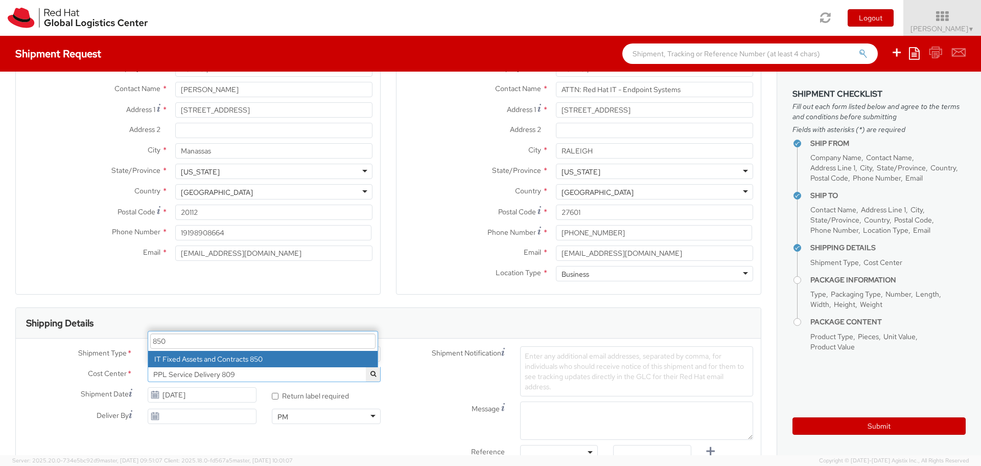
type input "850"
select select "850"
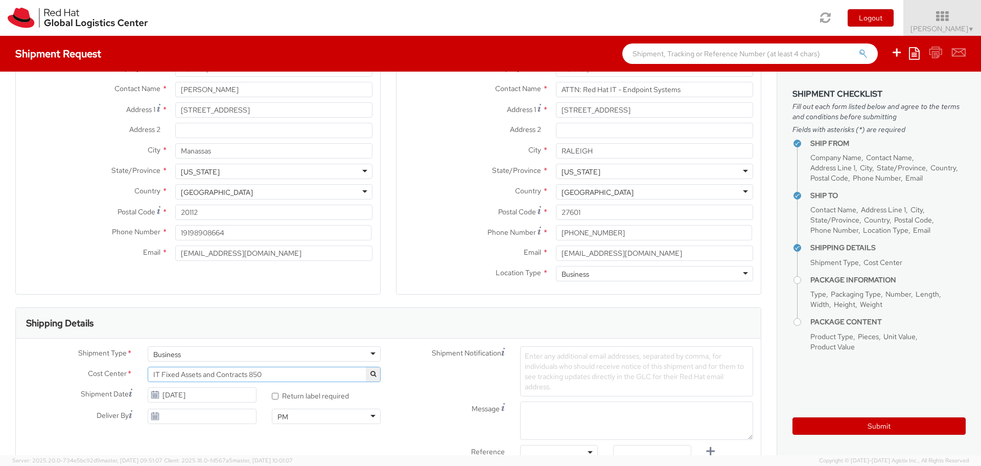
click at [422, 395] on div "Shipment Notification Enter any additional email addresses, separated by comma,…" at bounding box center [574, 371] width 373 height 50
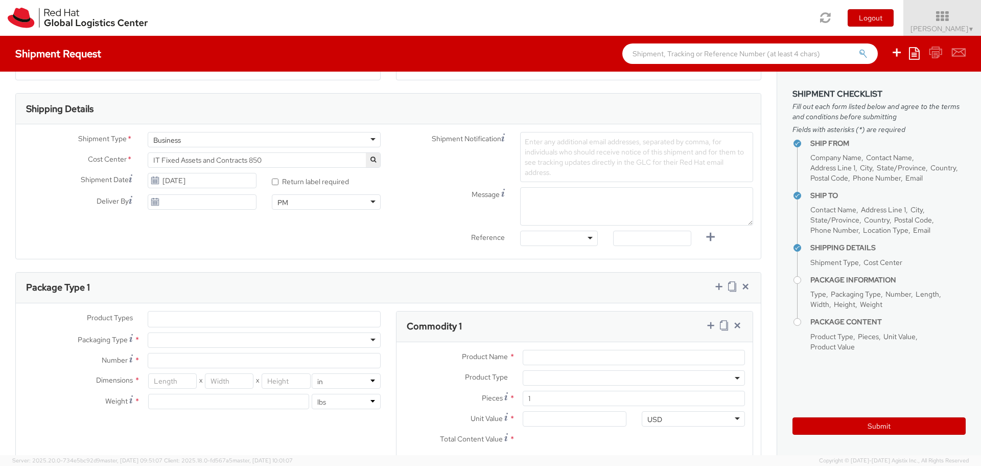
scroll to position [317, 0]
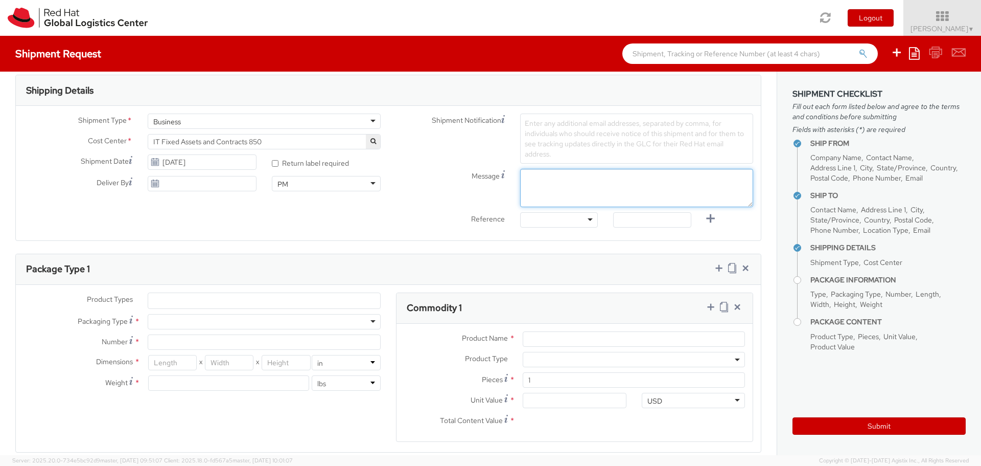
click at [611, 175] on textarea "Message" at bounding box center [636, 188] width 233 height 38
paste textarea "Requesting QR Code for Former Associate [Name] to return laptop. Please send th…"
drag, startPoint x: 547, startPoint y: 199, endPoint x: 661, endPoint y: 188, distance: 114.6
click at [661, 188] on textarea "Requesting QR Code for Former Associate [Name] to return laptop. Please send th…" at bounding box center [636, 188] width 233 height 38
click at [684, 180] on textarea "Requesting QR Code for Former Associate [Name] to return laptop. Please send th…" at bounding box center [636, 188] width 233 height 38
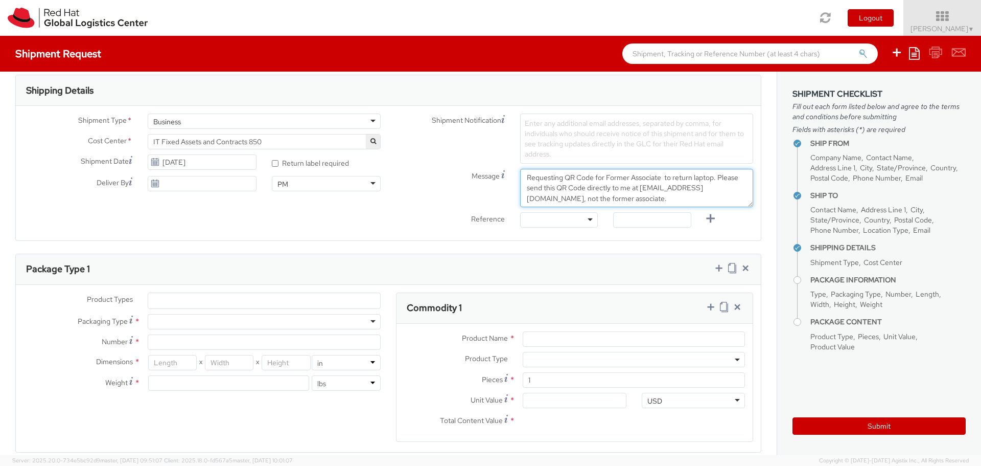
paste textarea "Dustin Nguyen"
type textarea "Requesting QR Code for Former Associate Dustin Nguyen to return laptop. Please …"
click at [761, 212] on div "Ship From Location Location * RH - Amsterdam - MSO RH - Amsterdam Data Center R…" at bounding box center [388, 207] width 777 height 907
drag, startPoint x: 769, startPoint y: 229, endPoint x: 771, endPoint y: 234, distance: 5.7
click at [771, 234] on div "Ship From Location Location * RH - Amsterdam - MSO RH - Amsterdam Data Center R…" at bounding box center [388, 263] width 777 height 383
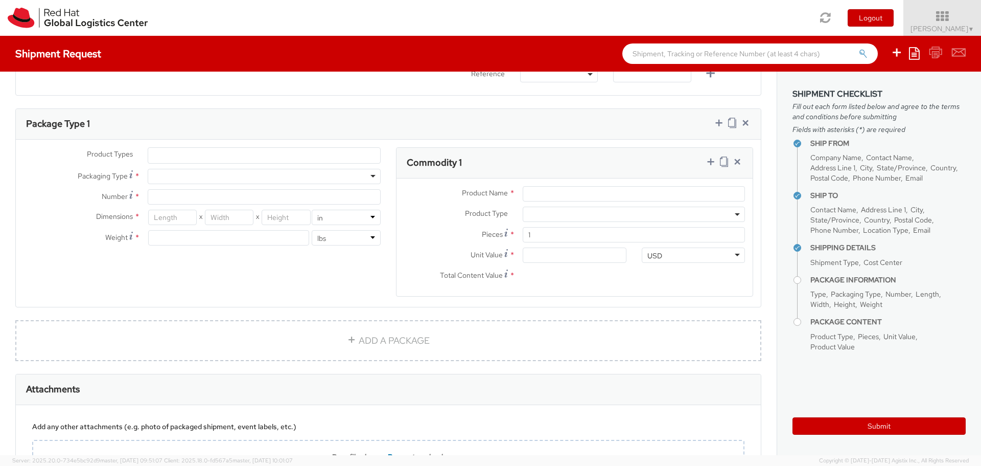
scroll to position [469, 0]
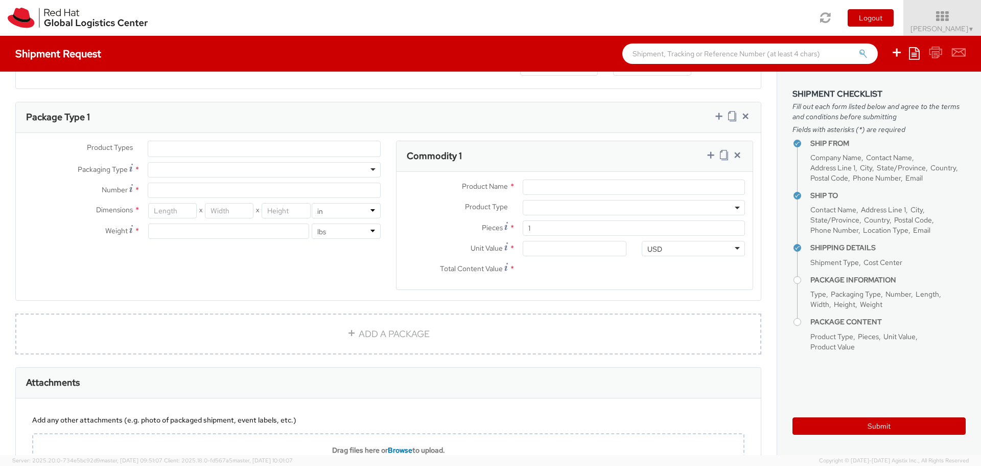
click at [210, 147] on ul at bounding box center [264, 148] width 232 height 15
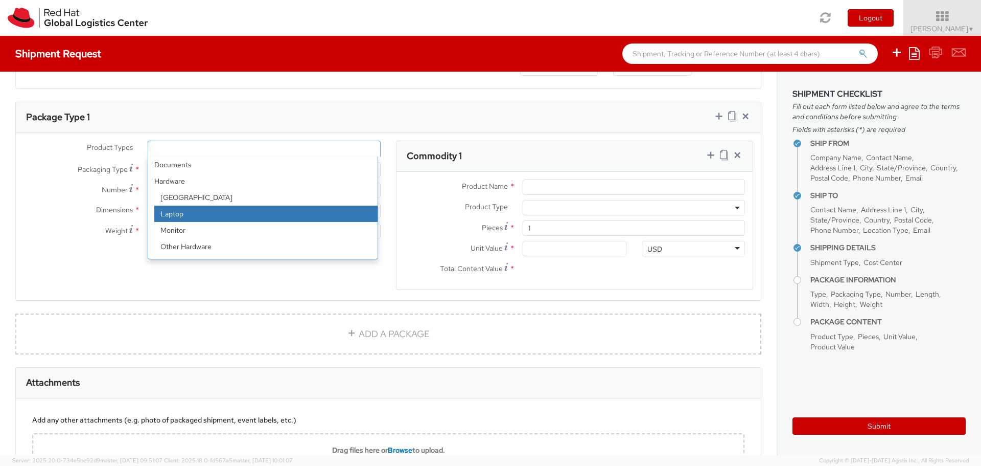
select select "LAPTOP"
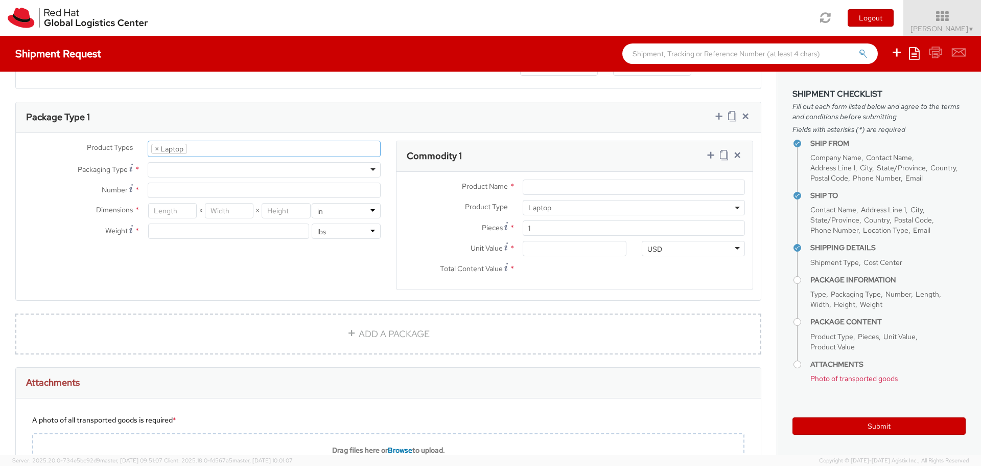
scroll to position [29, 0]
click at [223, 172] on div at bounding box center [264, 169] width 233 height 15
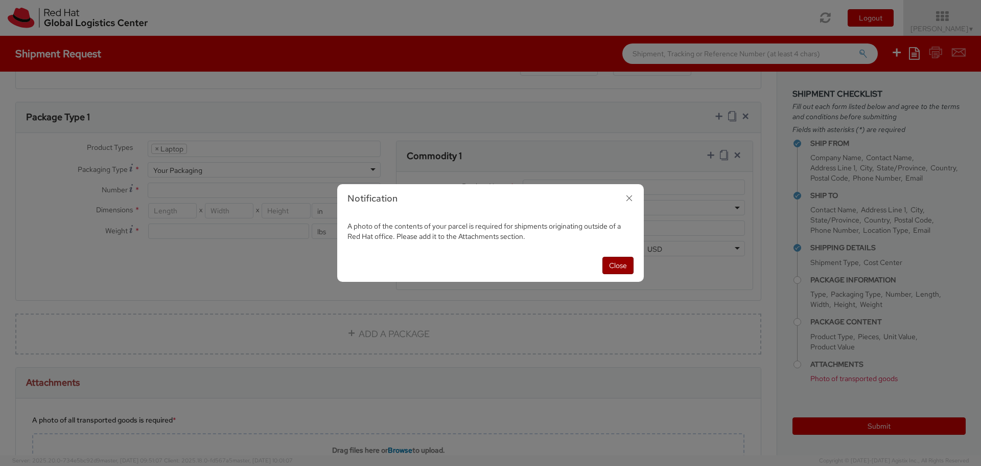
click at [618, 264] on button "Close" at bounding box center [618, 265] width 31 height 17
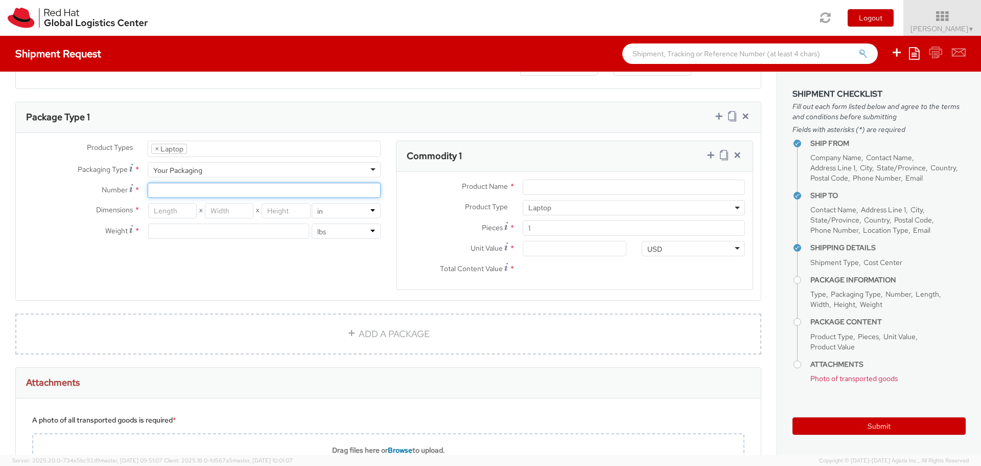
click at [154, 193] on input "Number *" at bounding box center [264, 189] width 233 height 15
type input "1"
type input "18"
type input "12"
type input "5"
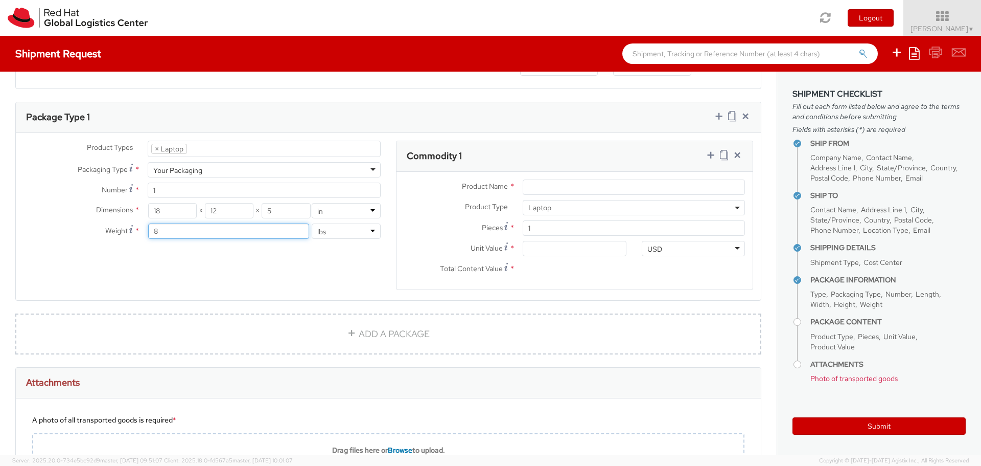
type input "8"
click at [552, 175] on div "Product Name * Product Type * Documents Docking Station Laptop Monitor Other Ha…" at bounding box center [575, 231] width 356 height 118
click at [556, 186] on input "Product Name *" at bounding box center [634, 186] width 222 height 15
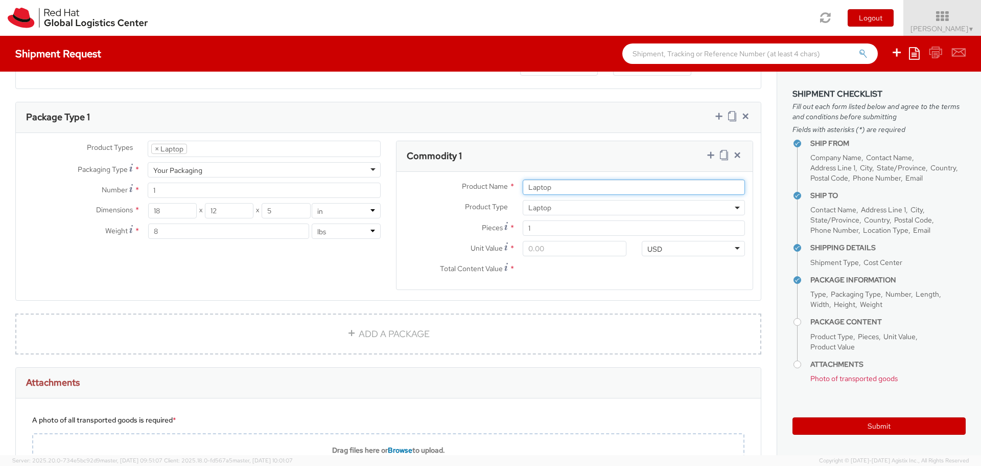
type input "Laptop"
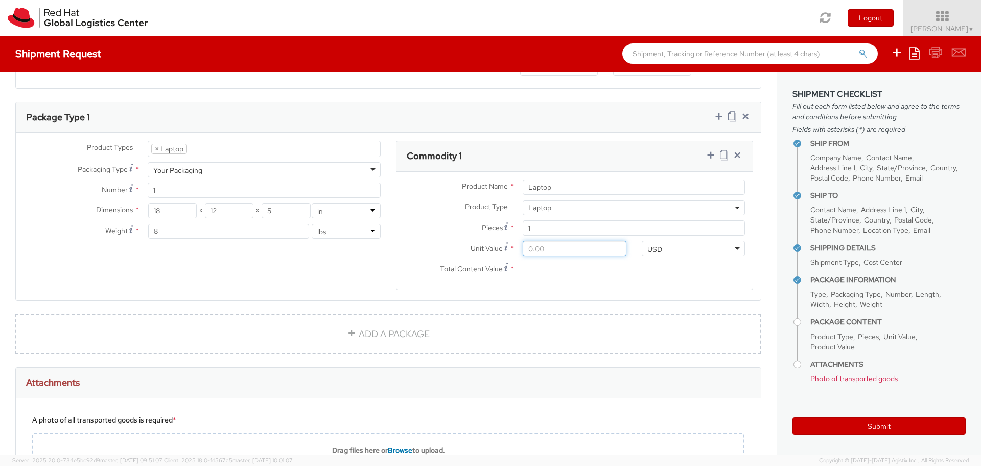
click at [527, 245] on input "Unit Value *" at bounding box center [574, 248] width 103 height 15
type input "7.00"
type input "70.00"
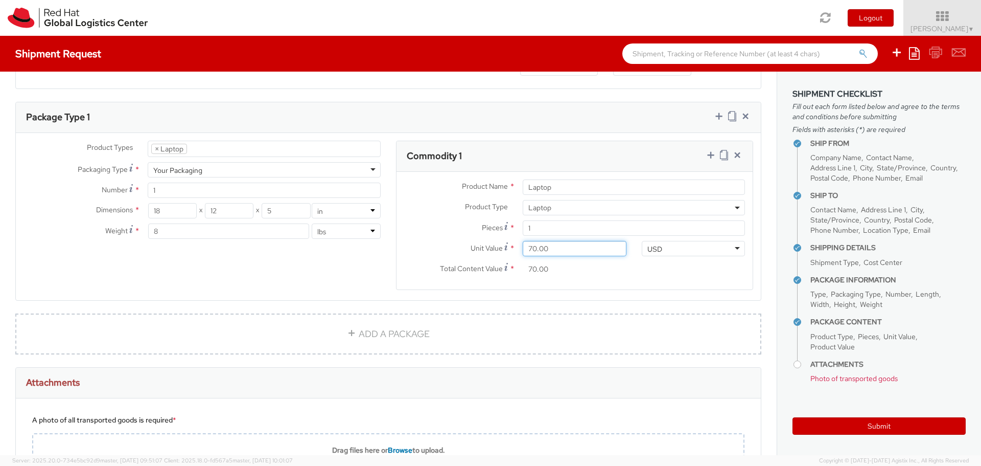
type input "700.00"
click at [684, 300] on agx-form-section "Commodity 1 Product Name * Laptop Product Type * Documents Docking Station Lapt…" at bounding box center [574, 222] width 373 height 162
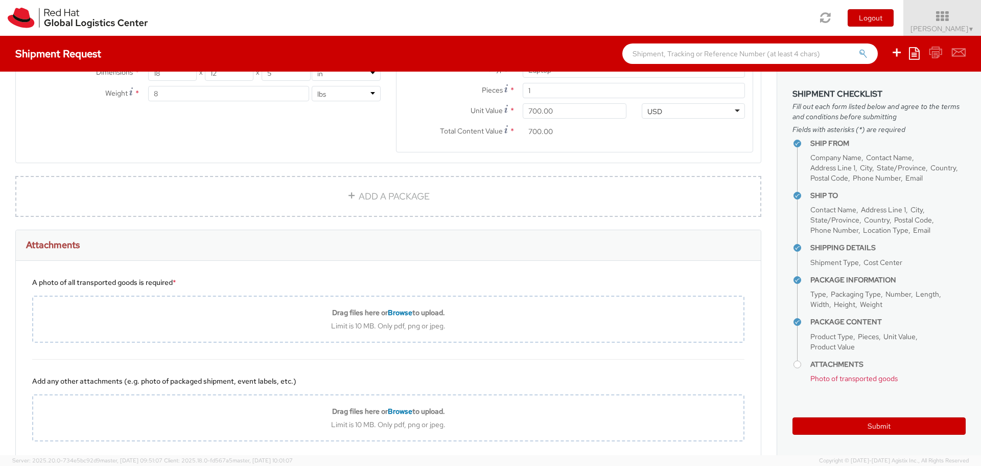
scroll to position [663, 0]
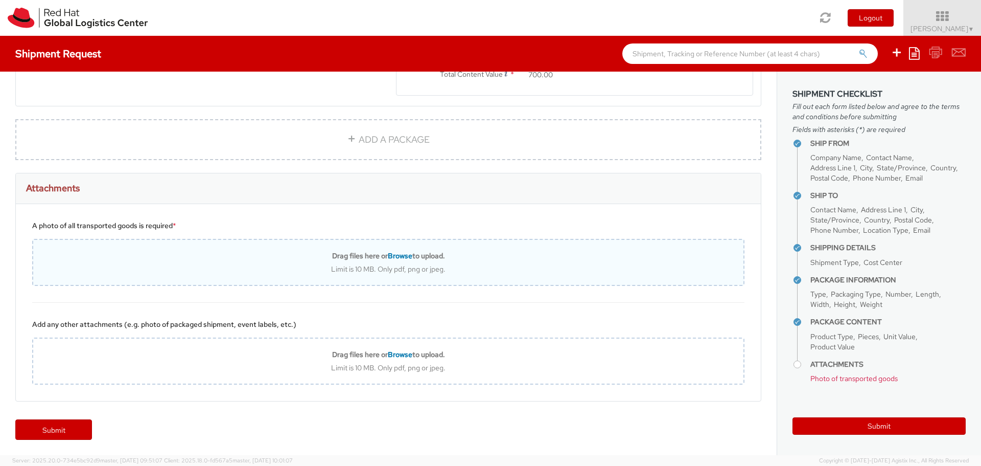
click at [397, 247] on div "Drag files here or Browse to upload. Limit is 10 MB. Only pdf, png or jpeg." at bounding box center [388, 262] width 712 height 47
type input "C:\fakepath\Blank.png"
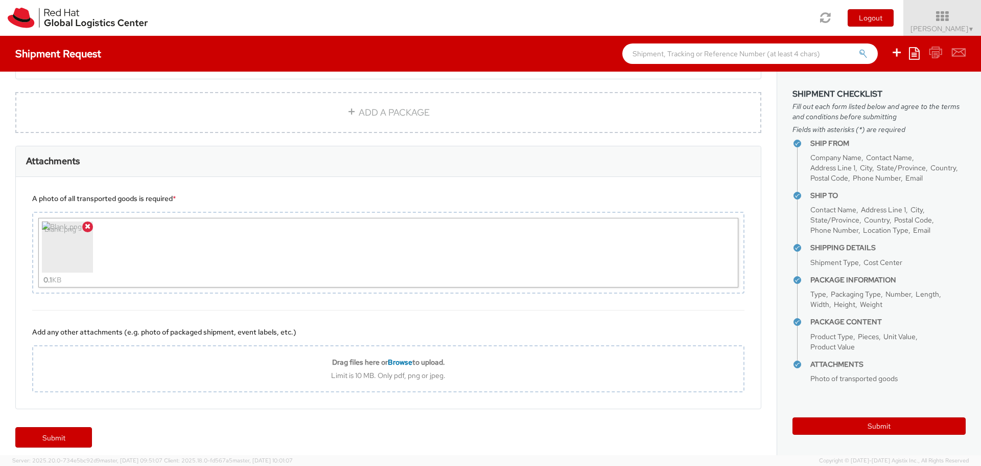
scroll to position [698, 0]
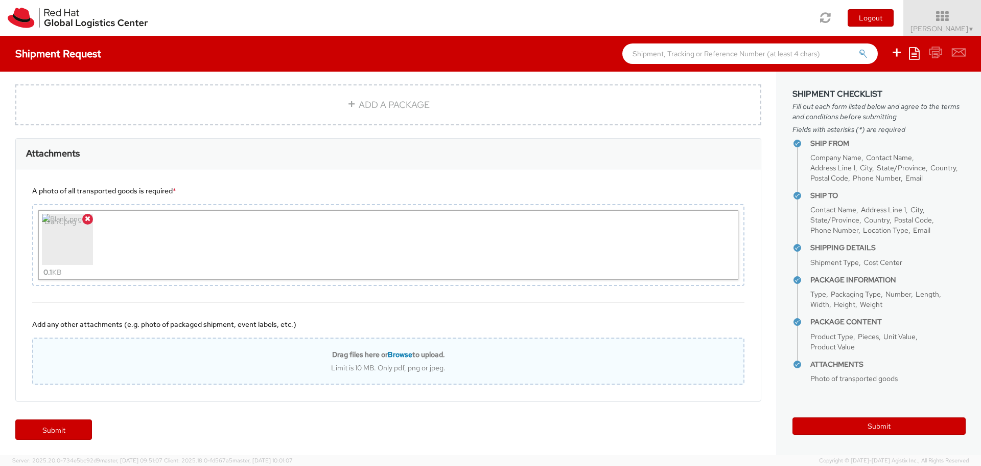
click at [392, 343] on div "Drag files here or Browse to upload. Limit is 10 MB. Only pdf, png or jpeg." at bounding box center [388, 360] width 712 height 47
type input "C:\fakepath\Blank.png"
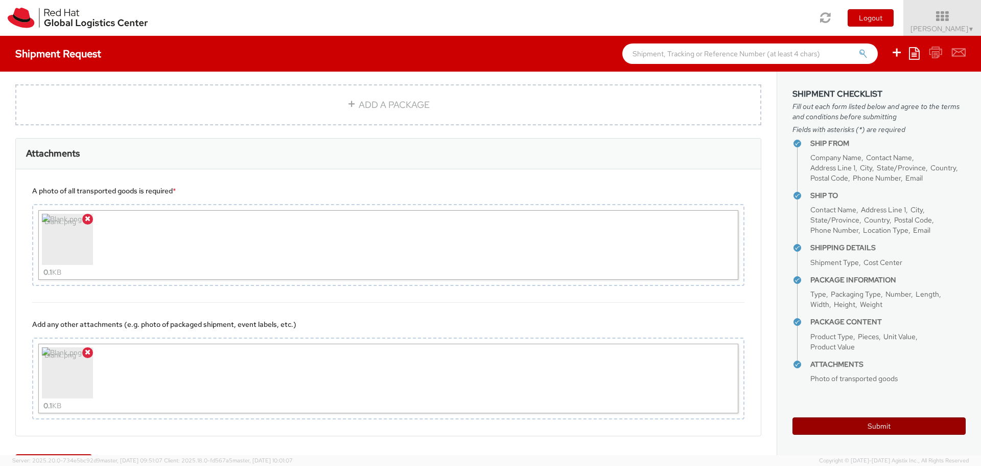
click at [836, 426] on button "Submit" at bounding box center [879, 425] width 173 height 17
